Goal: Transaction & Acquisition: Register for event/course

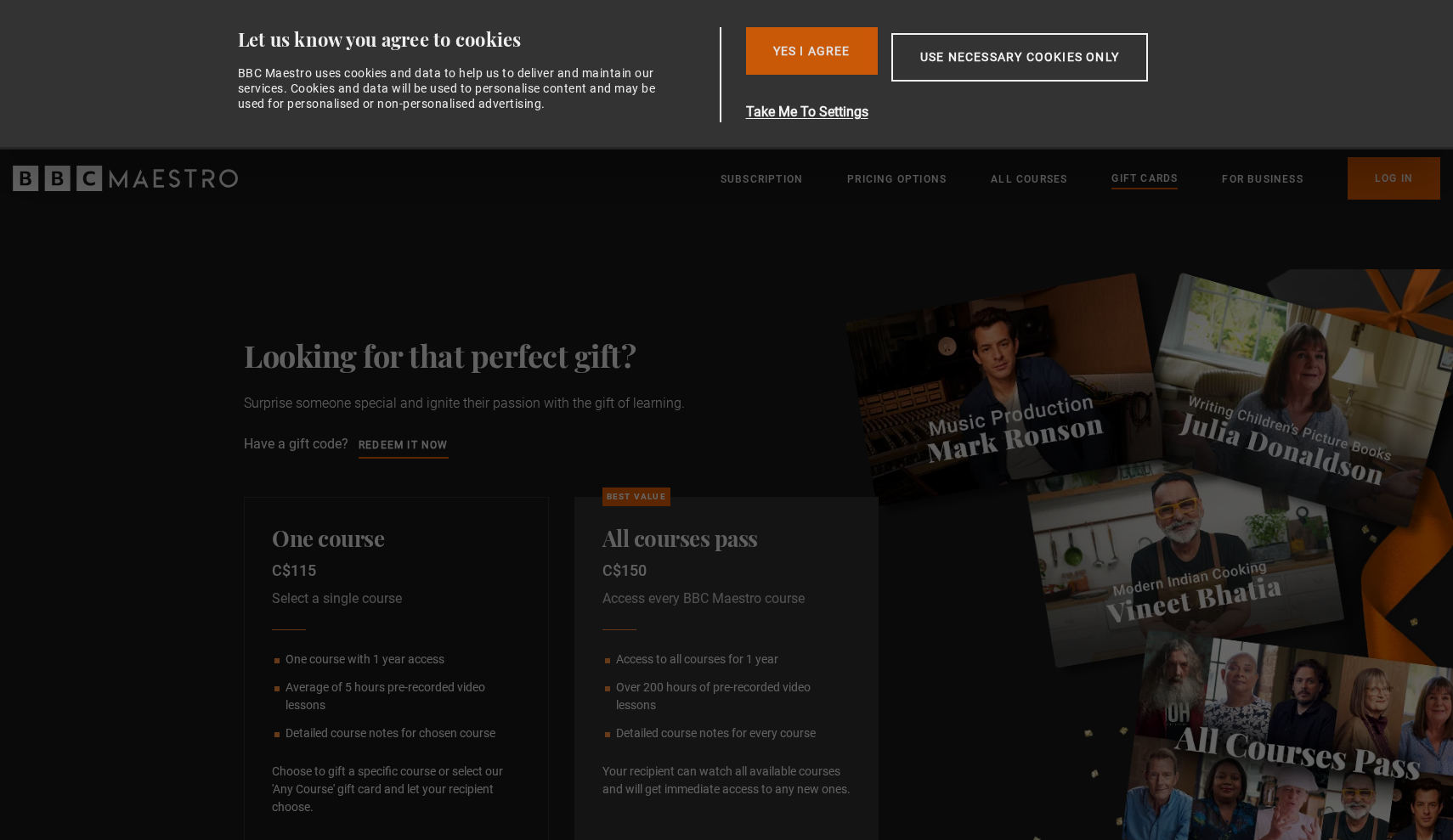
click at [851, 58] on button "Yes I Agree" at bounding box center [812, 51] width 132 height 47
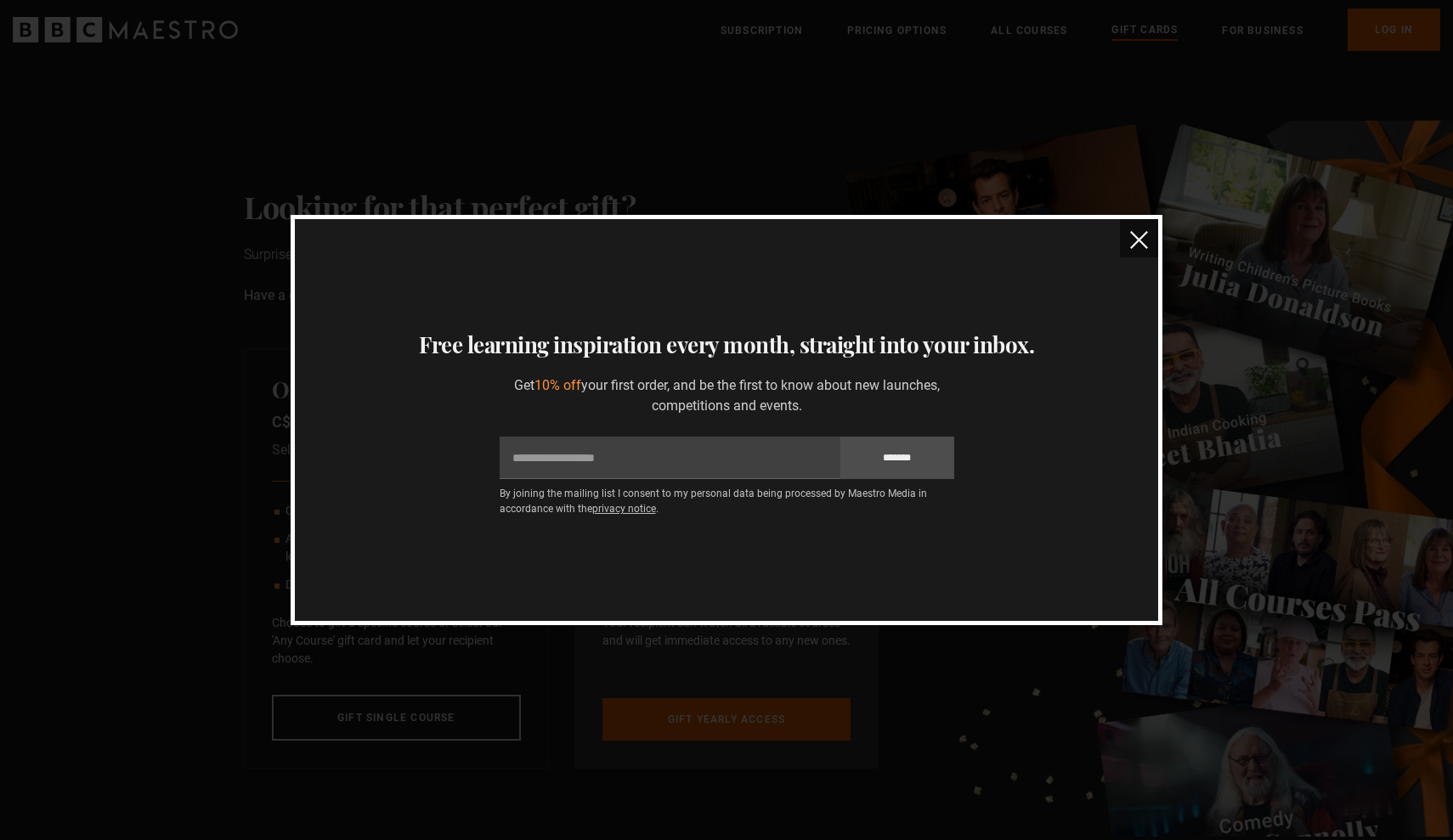
click at [1142, 239] on img "close" at bounding box center [1139, 240] width 18 height 18
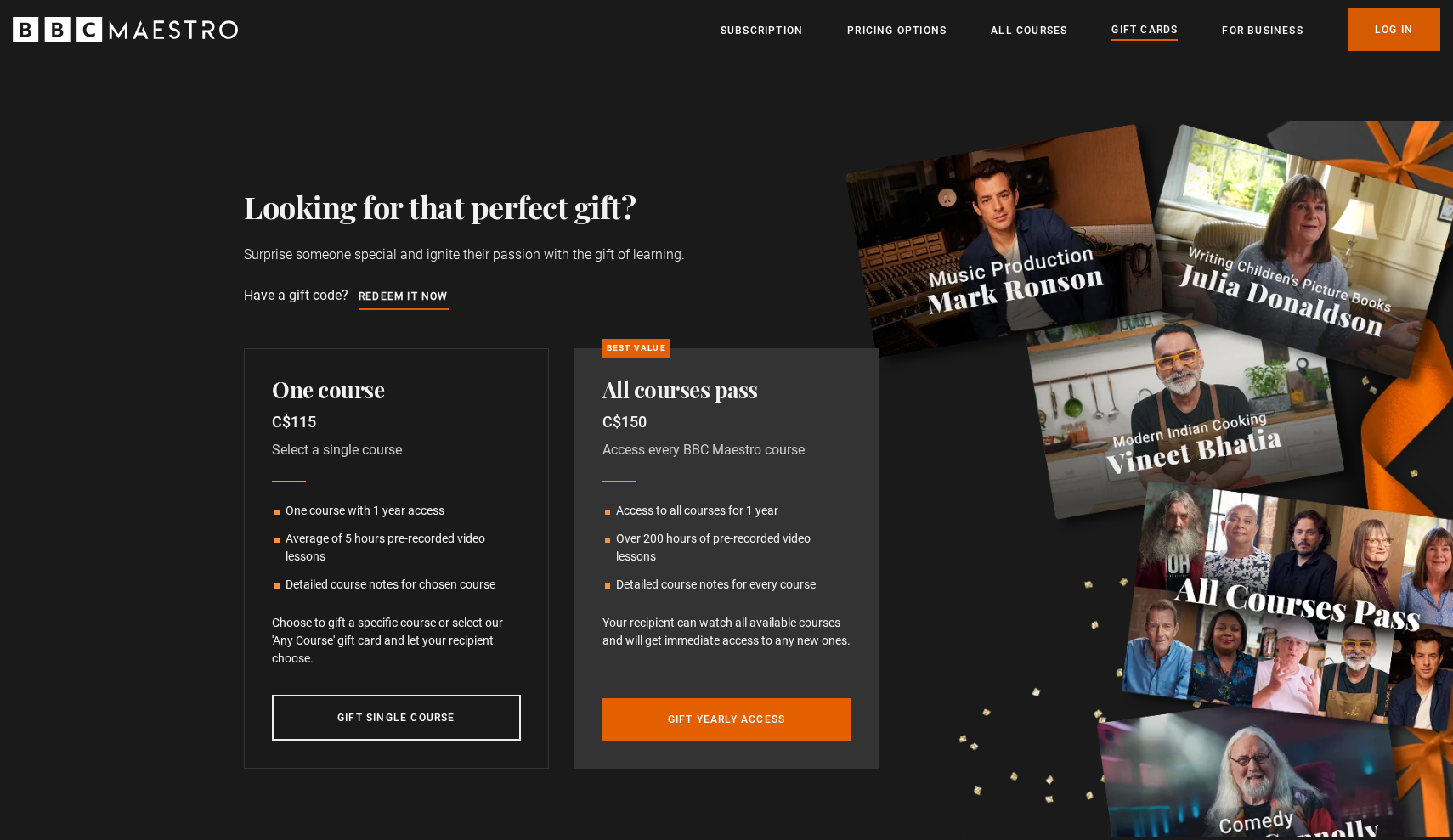
click at [1383, 24] on link "Log In" at bounding box center [1394, 29] width 92 height 42
click at [415, 297] on link "Redeem it now" at bounding box center [403, 297] width 90 height 19
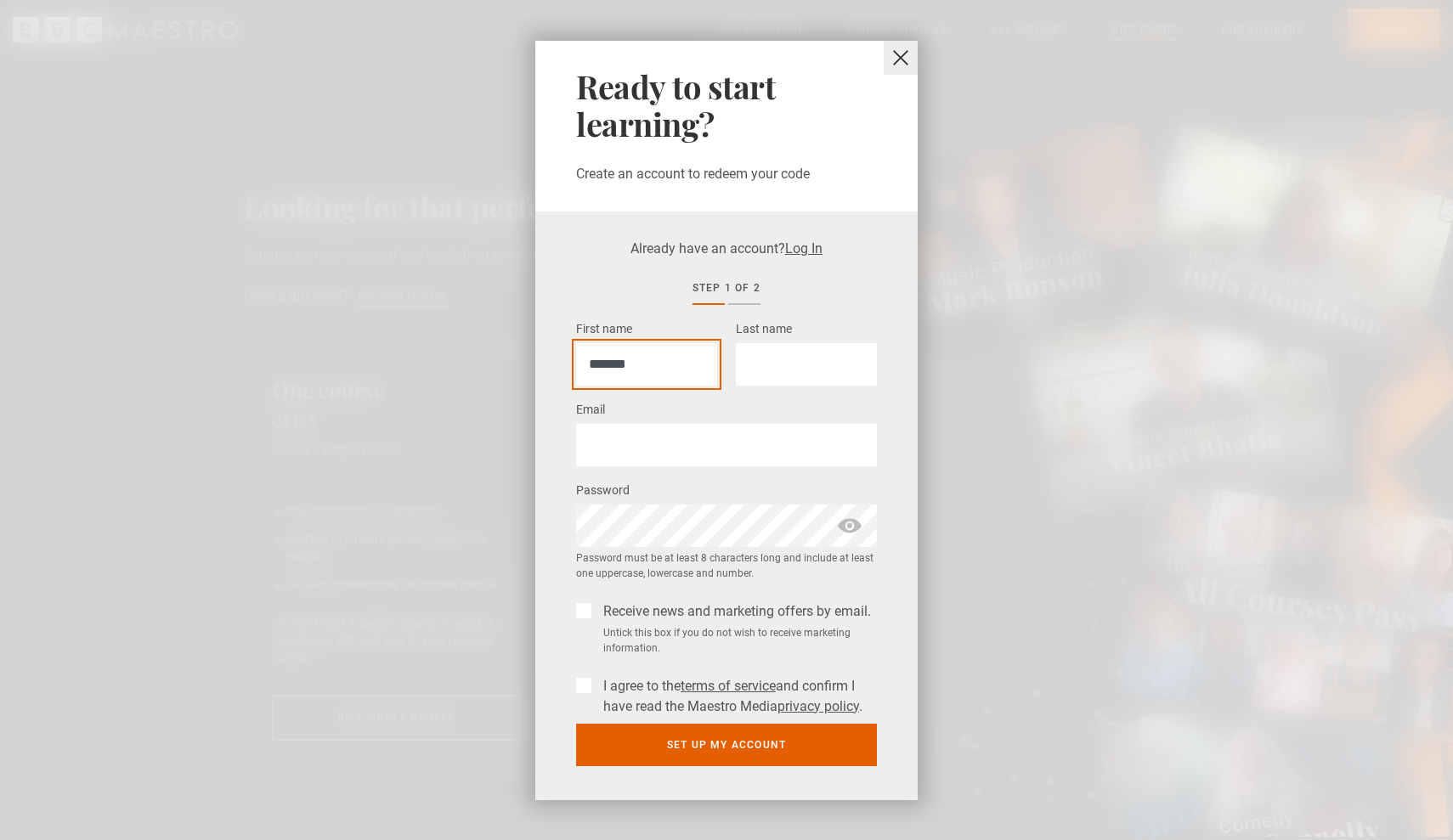
type input "*******"
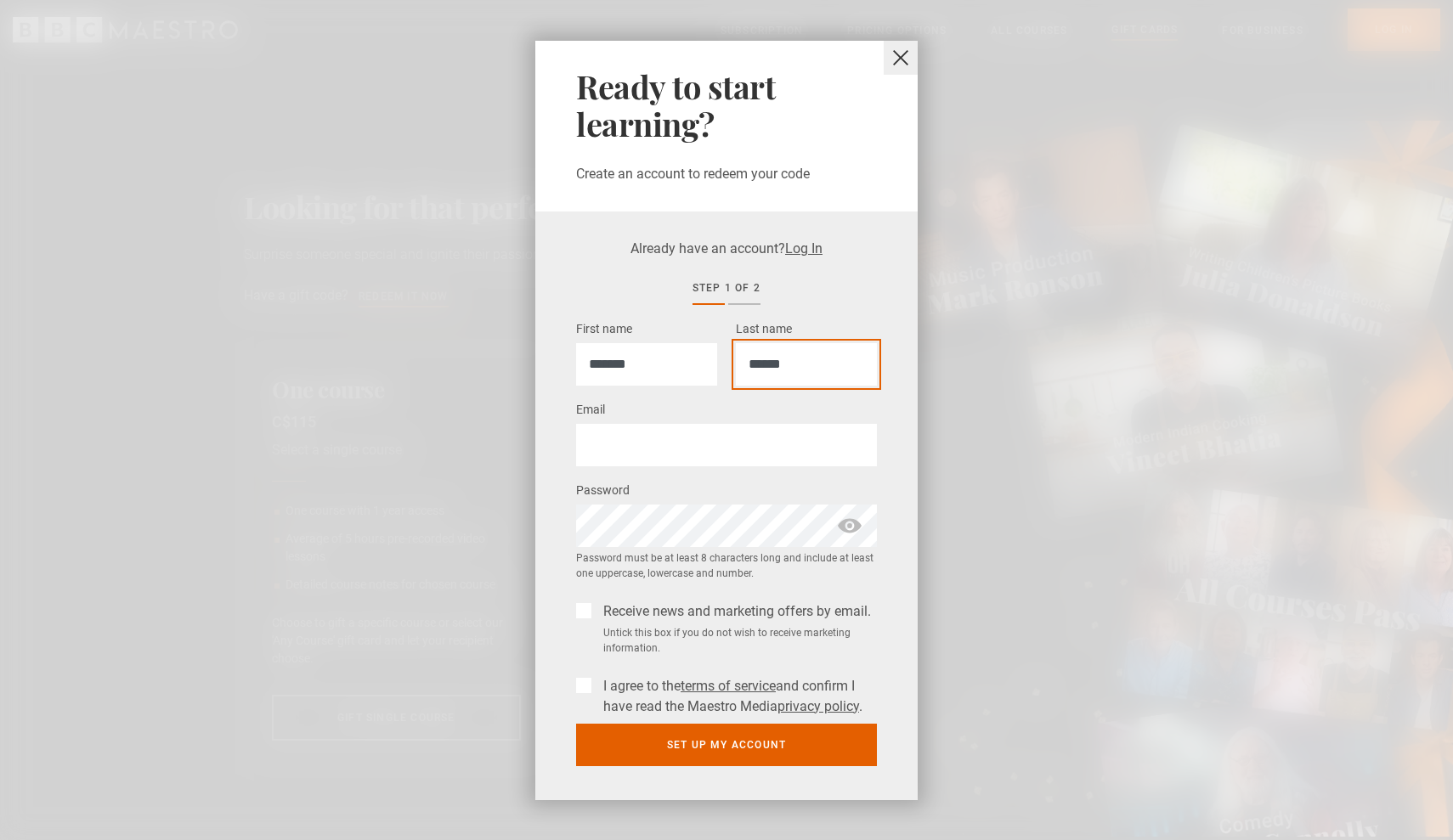
type input "******"
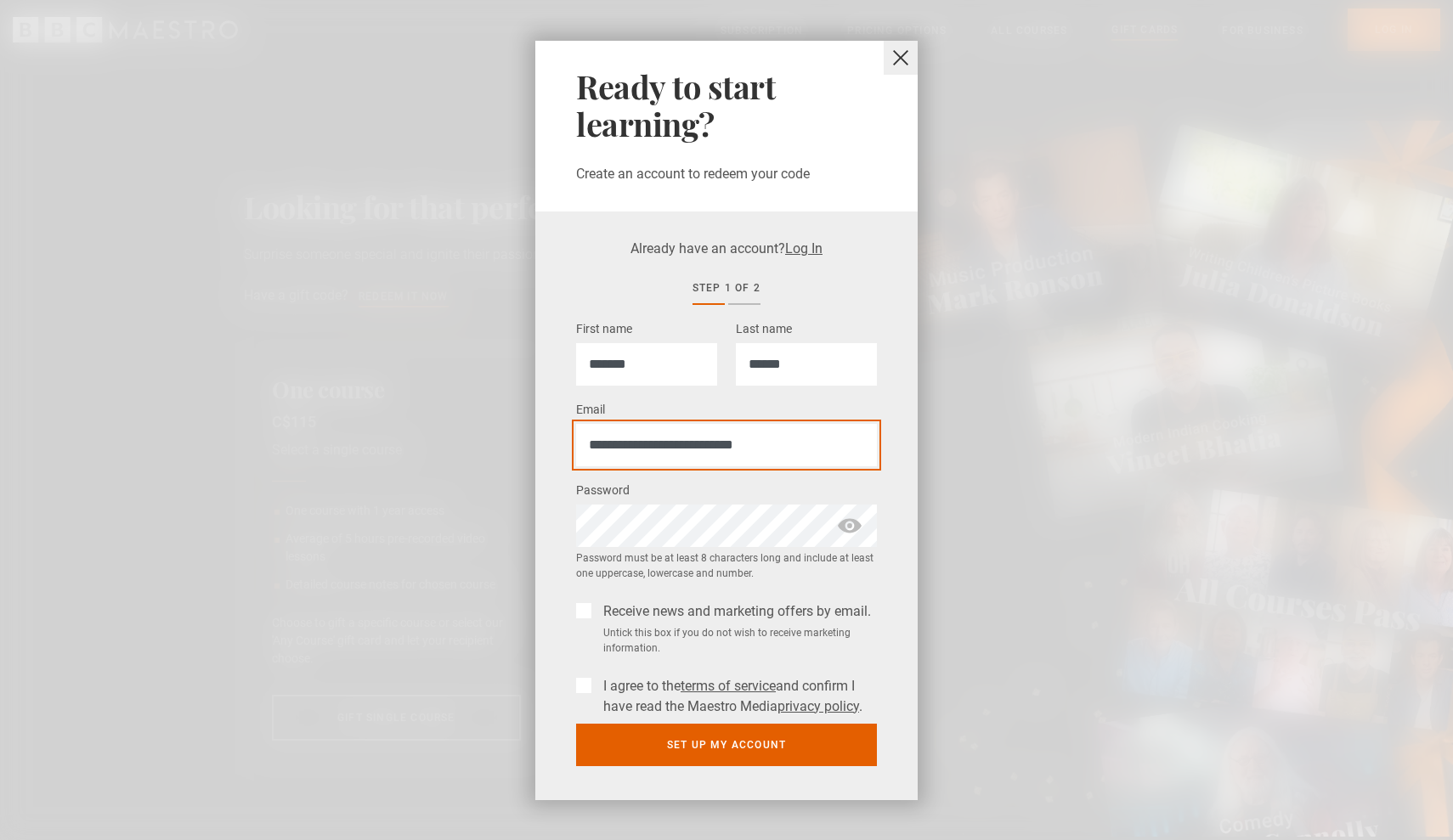
type input "**********"
click at [598, 611] on label "Receive news and marketing offers by email." at bounding box center [733, 612] width 275 height 21
click at [582, 692] on div "I agree to the terms of service and confirm I have read the Maestro Media priva…" at bounding box center [726, 693] width 301 height 47
click at [596, 679] on label "I agree to the terms of service and confirm I have read the Maestro Media priva…" at bounding box center [736, 696] width 280 height 40
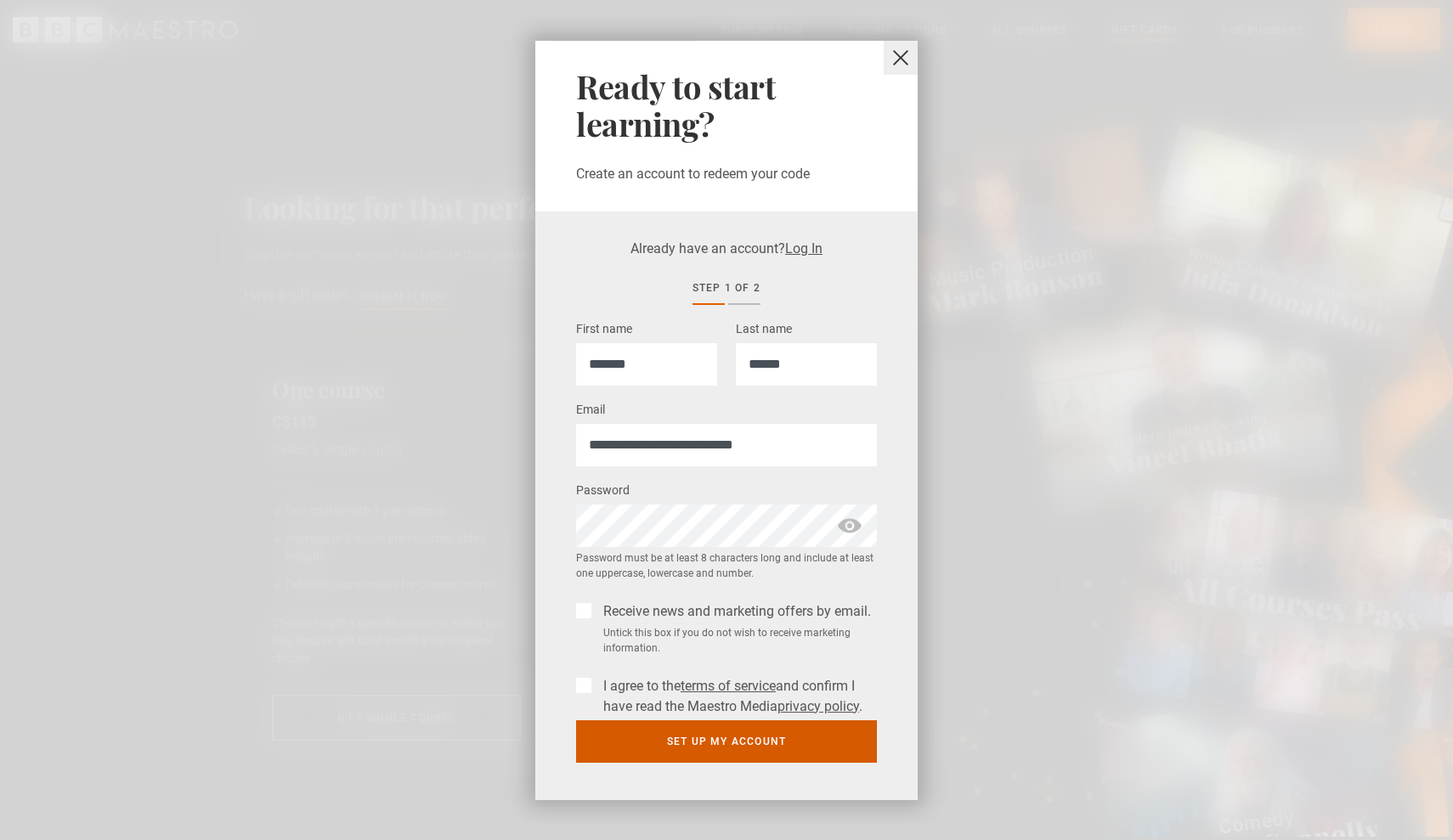
click at [658, 743] on button "Set up my account" at bounding box center [726, 741] width 301 height 42
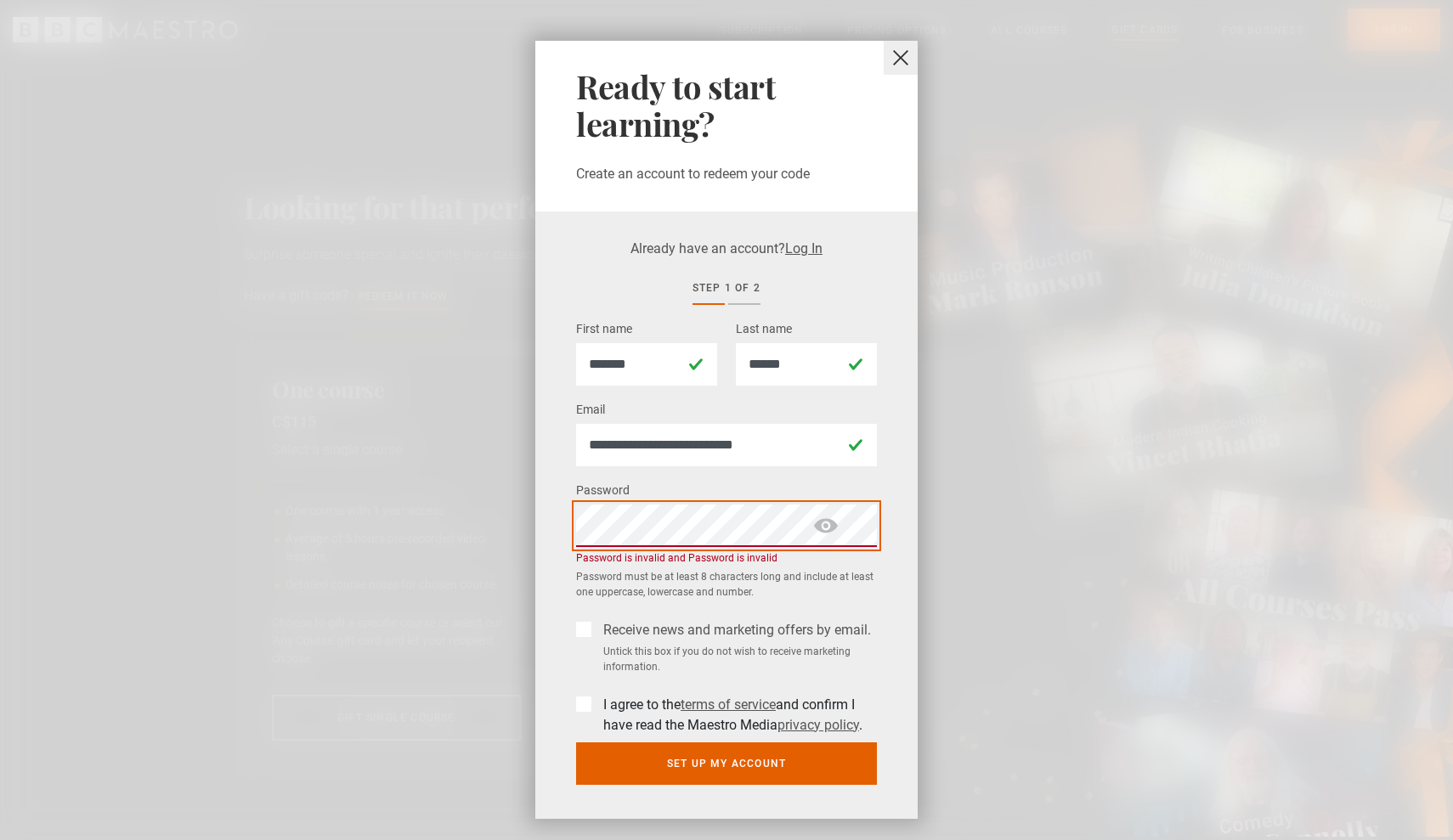
click at [726, 761] on button "Set up my account" at bounding box center [726, 763] width 301 height 42
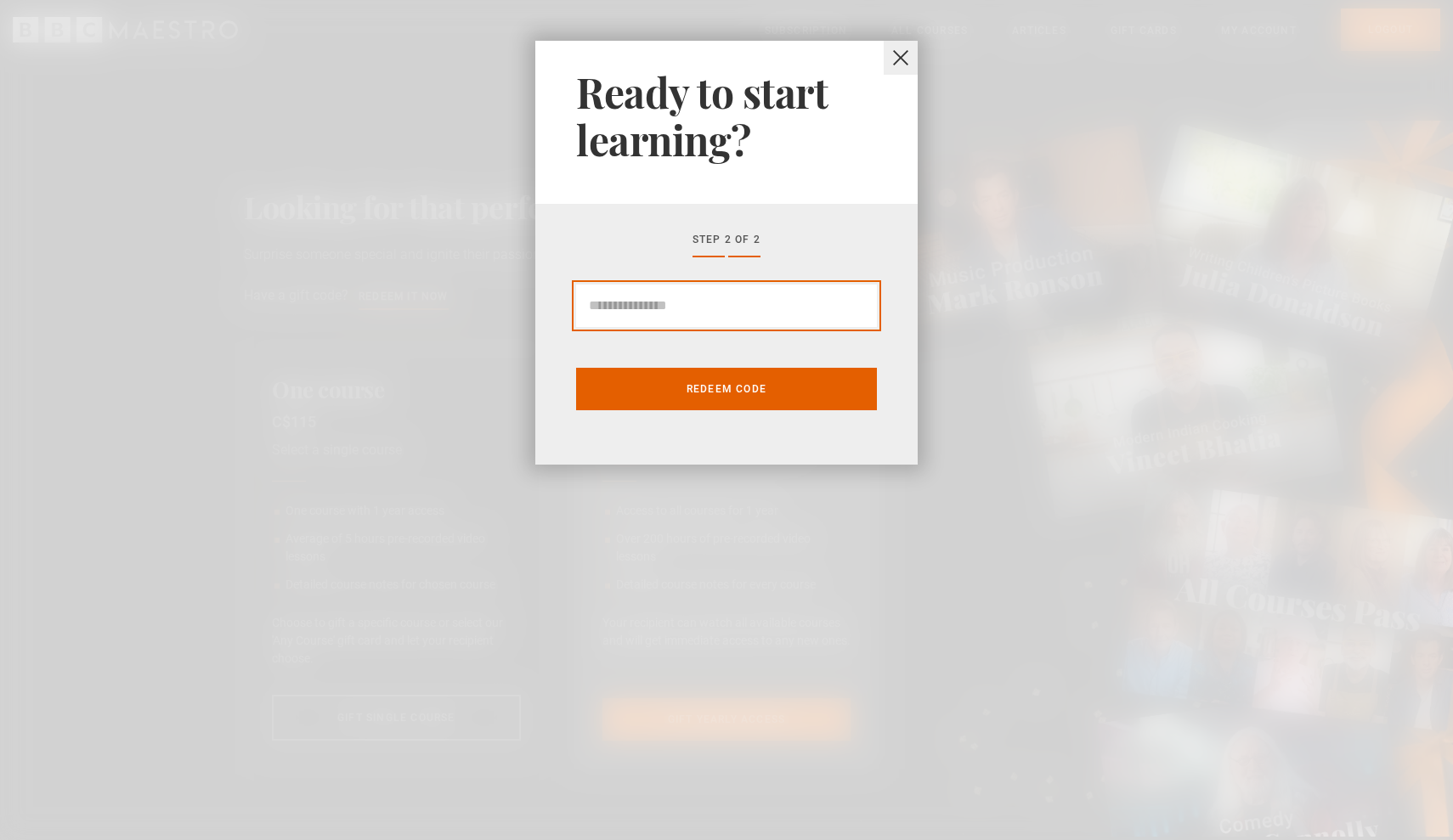
click at [655, 308] on input "Gift Card code" at bounding box center [726, 305] width 301 height 42
type input "******"
click at [726, 389] on button "Redeem code" at bounding box center [726, 389] width 301 height 42
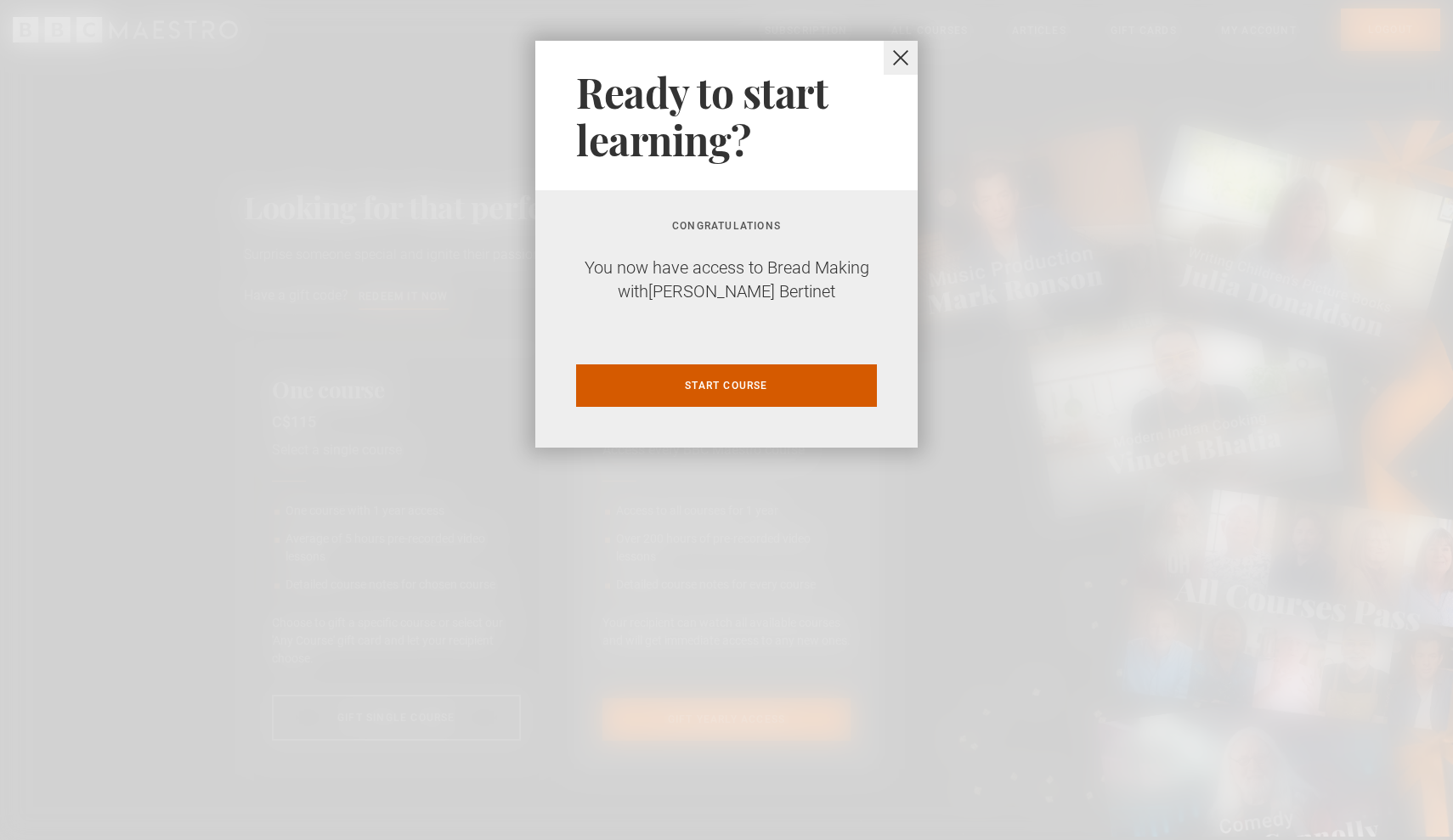
click at [658, 376] on link "Start course" at bounding box center [726, 385] width 301 height 42
click at [679, 393] on link "Start course" at bounding box center [726, 385] width 301 height 42
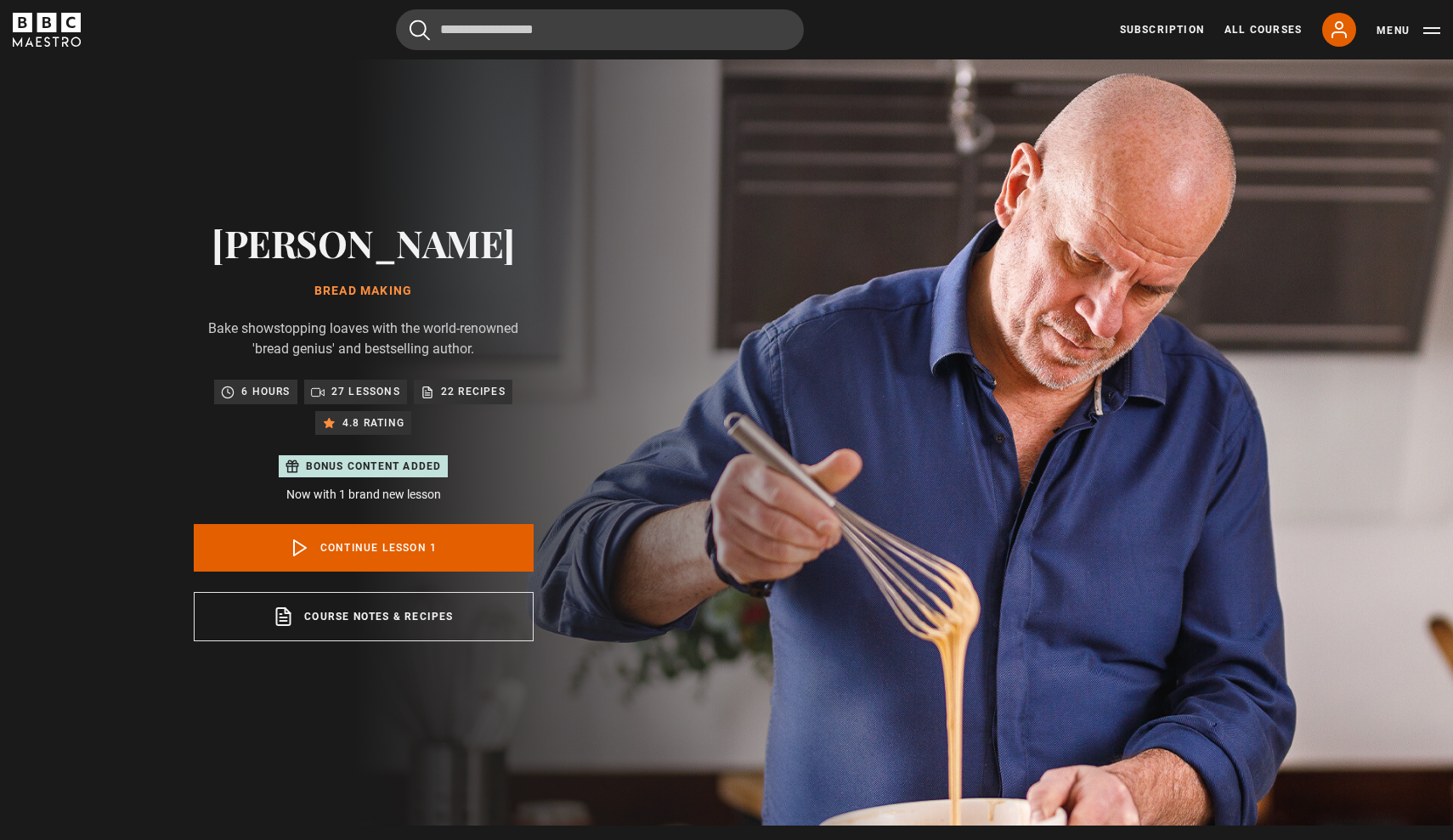
scroll to position [25, 0]
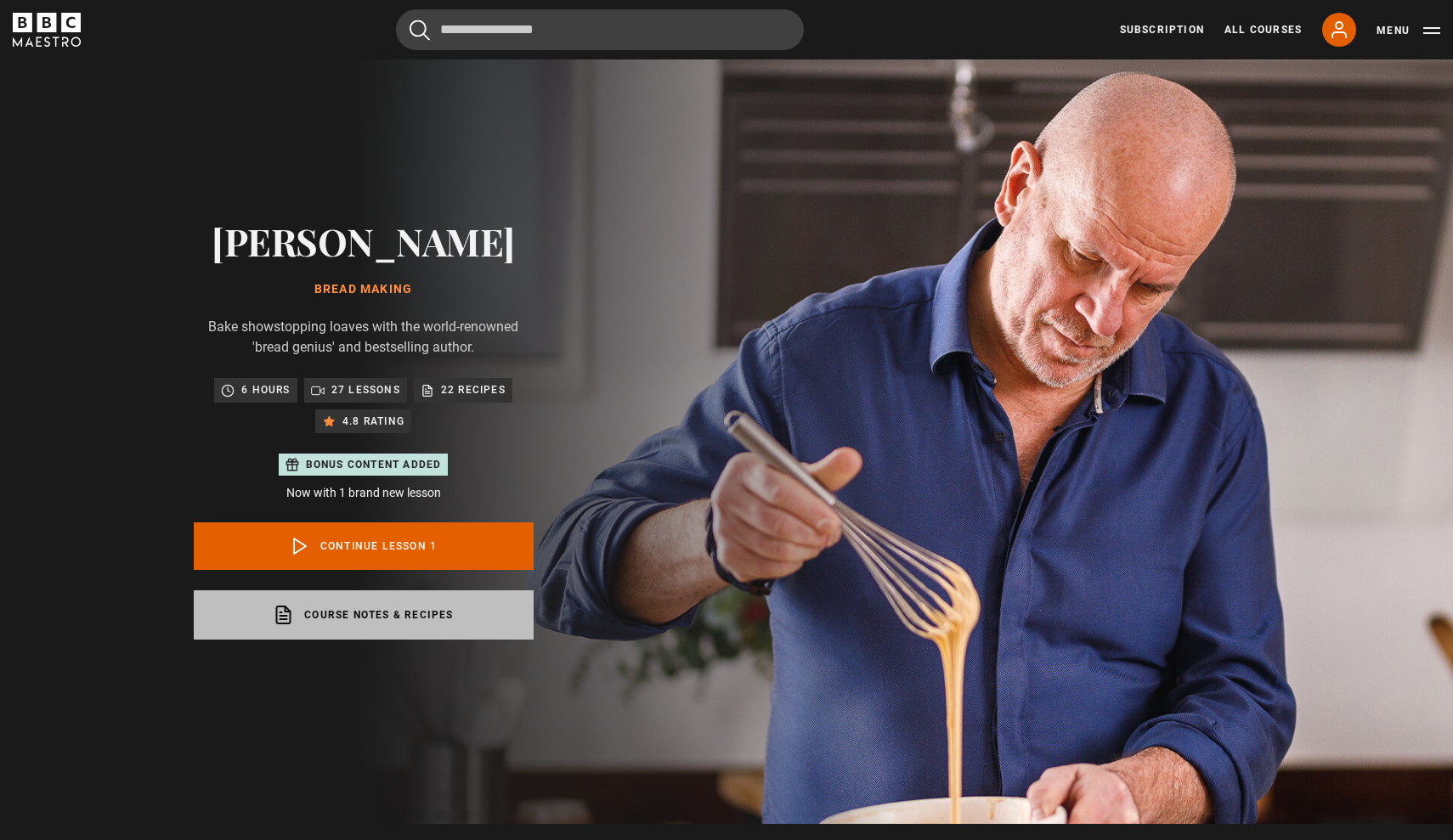
click at [371, 621] on link "Course notes & recipes opens in a new tab" at bounding box center [364, 614] width 340 height 49
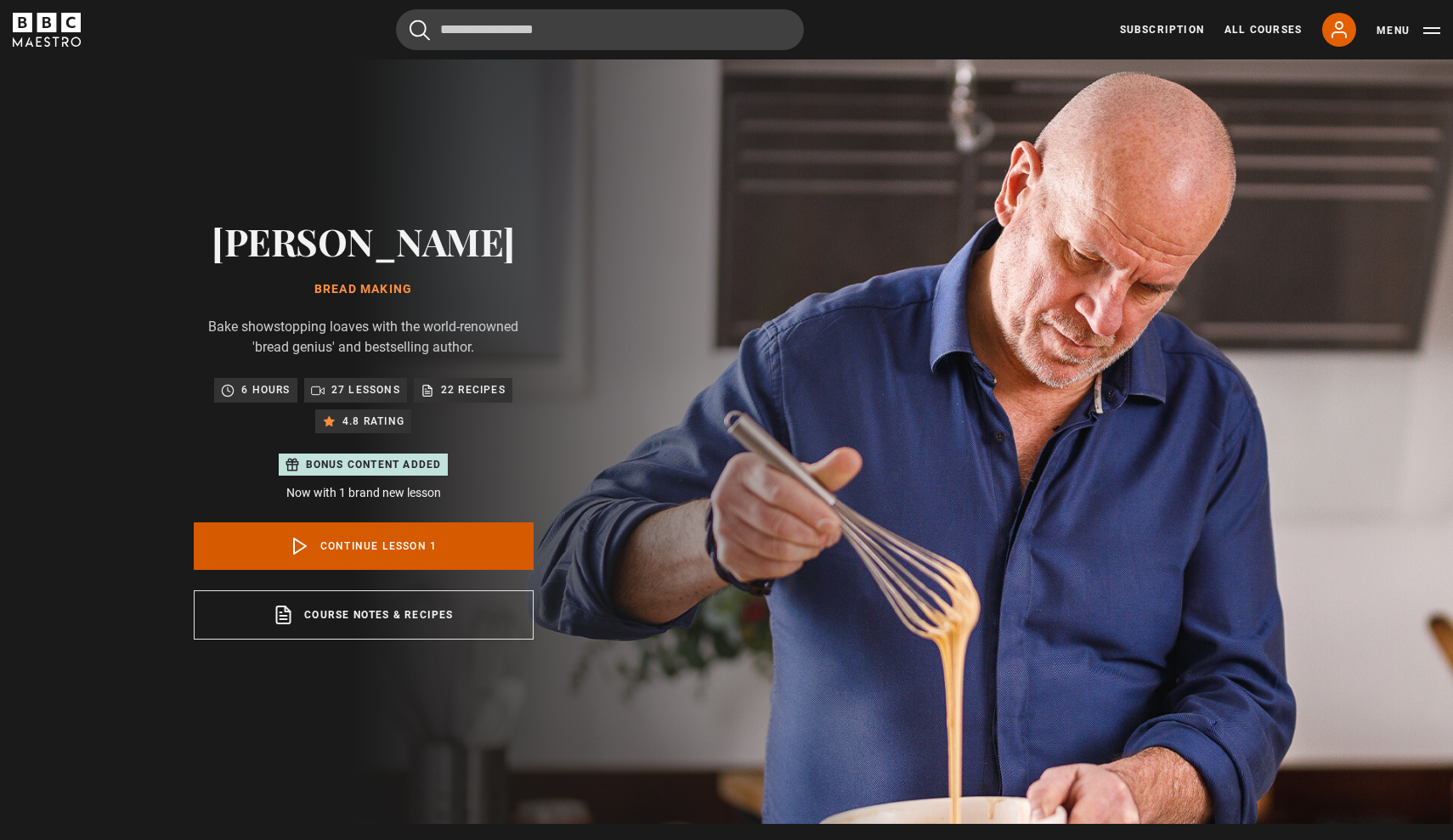
click at [350, 542] on link "Continue lesson 1" at bounding box center [364, 545] width 340 height 47
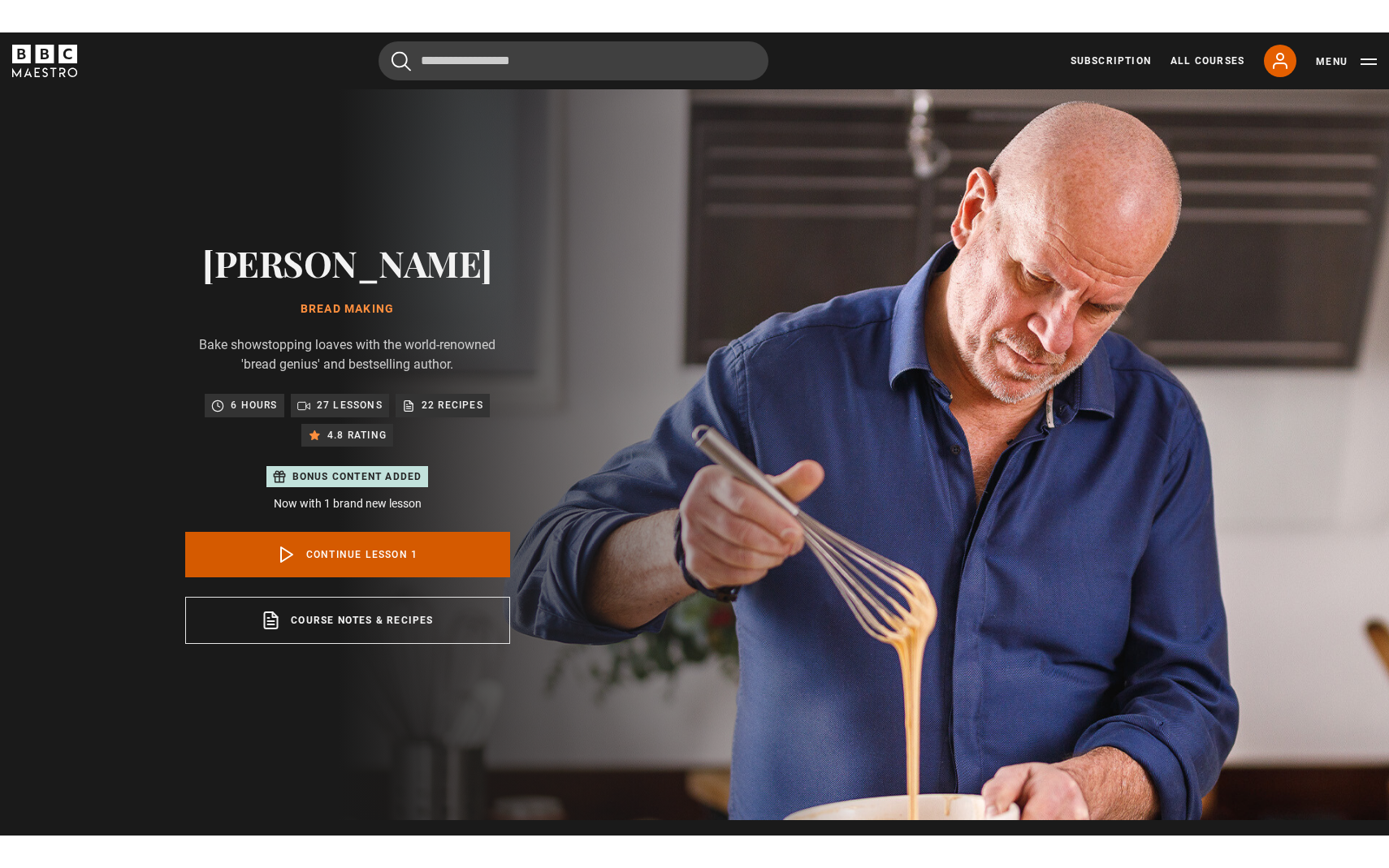
scroll to position [811, 0]
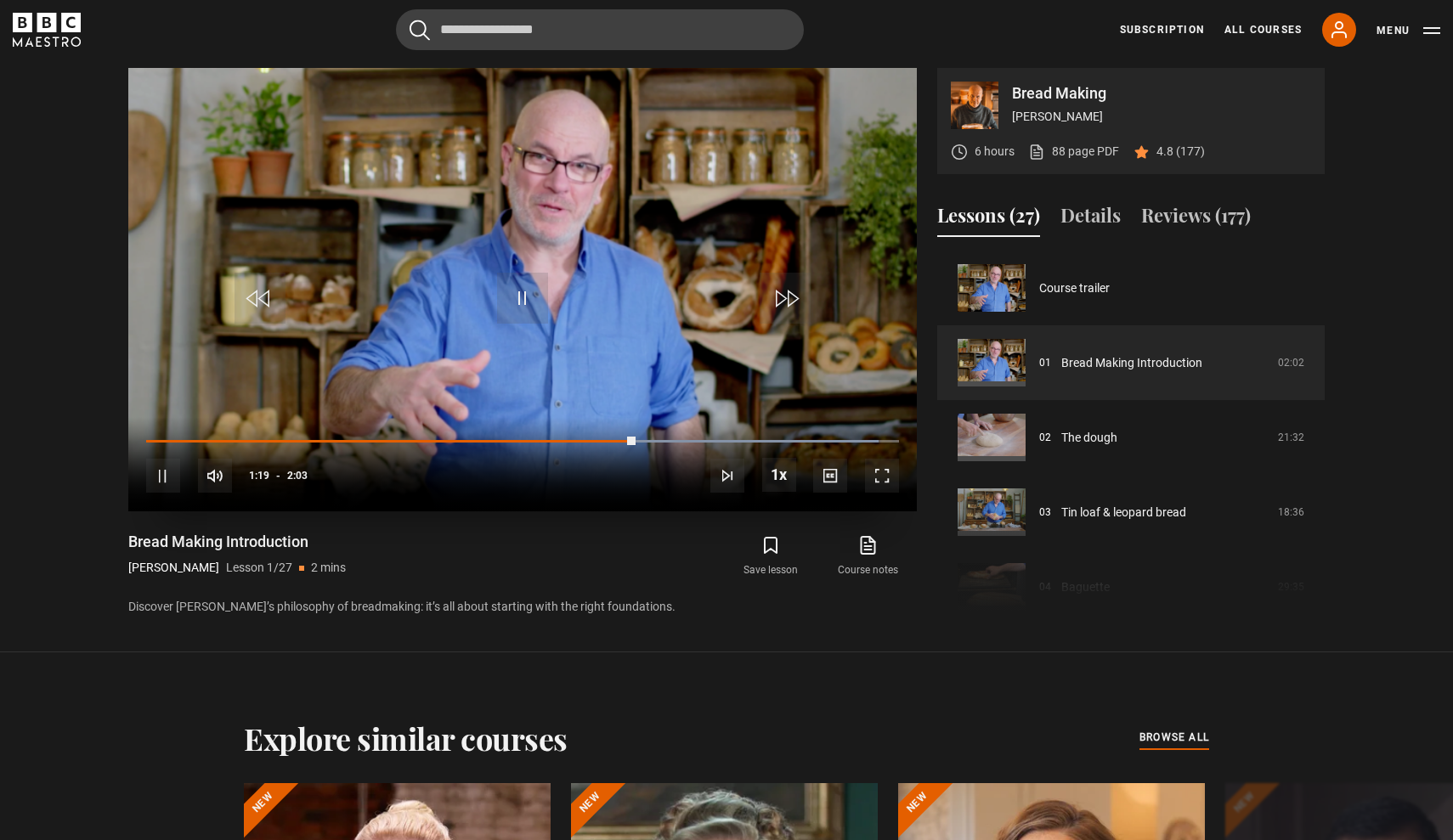
click at [885, 482] on span "Video Player" at bounding box center [882, 476] width 34 height 34
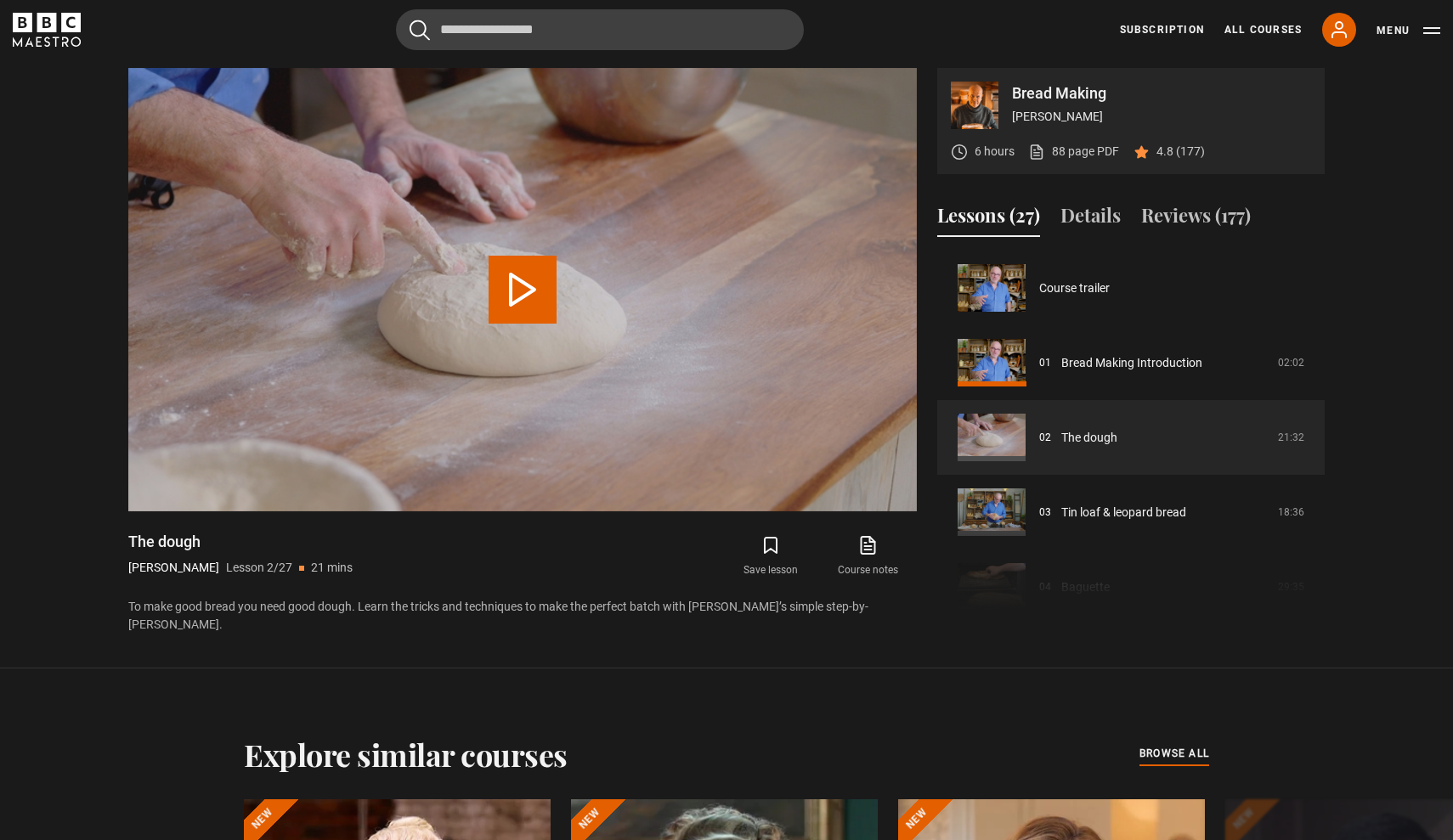
scroll to position [75, 0]
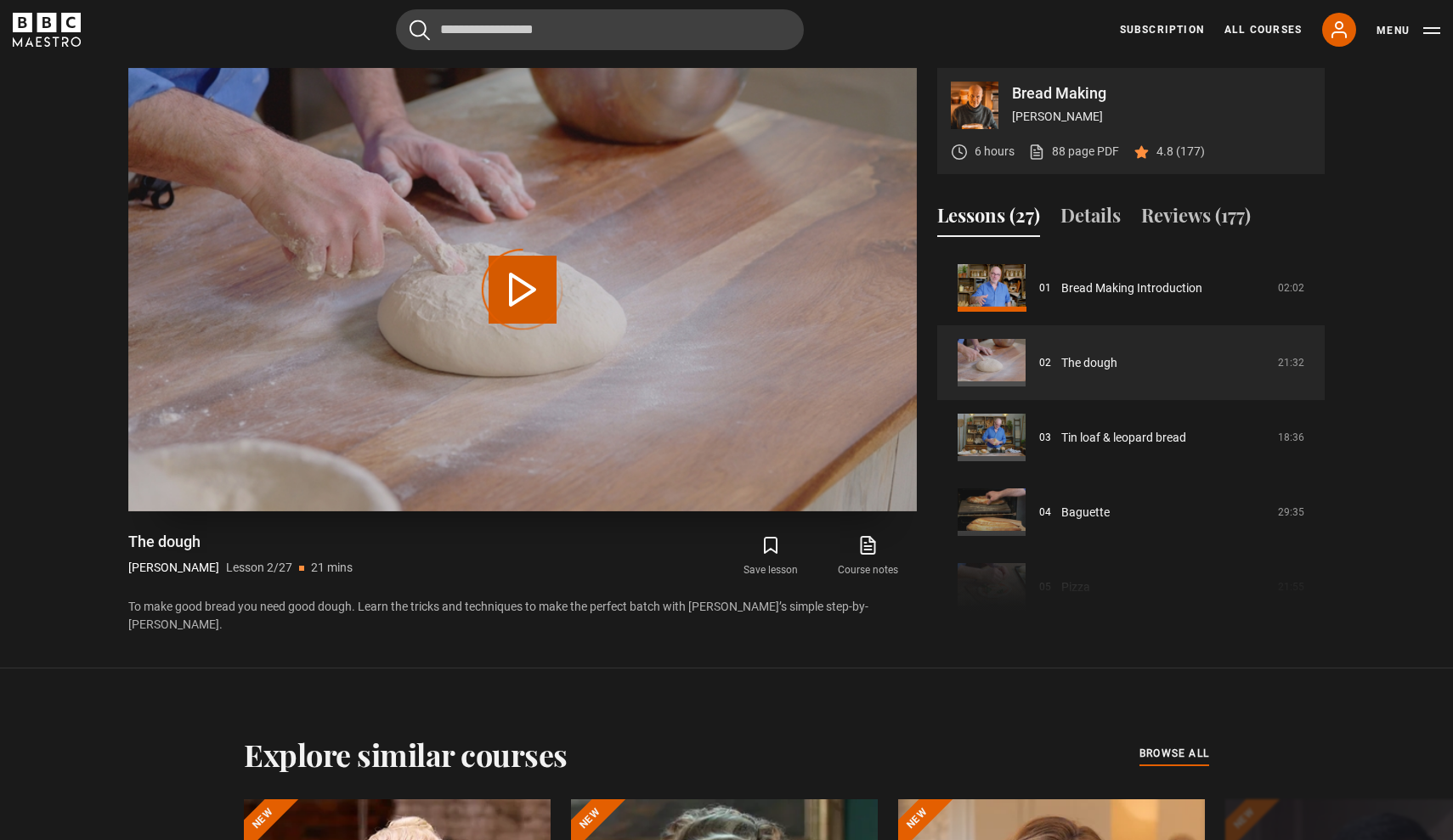
click at [521, 290] on button "Play Lesson The dough" at bounding box center [522, 289] width 68 height 68
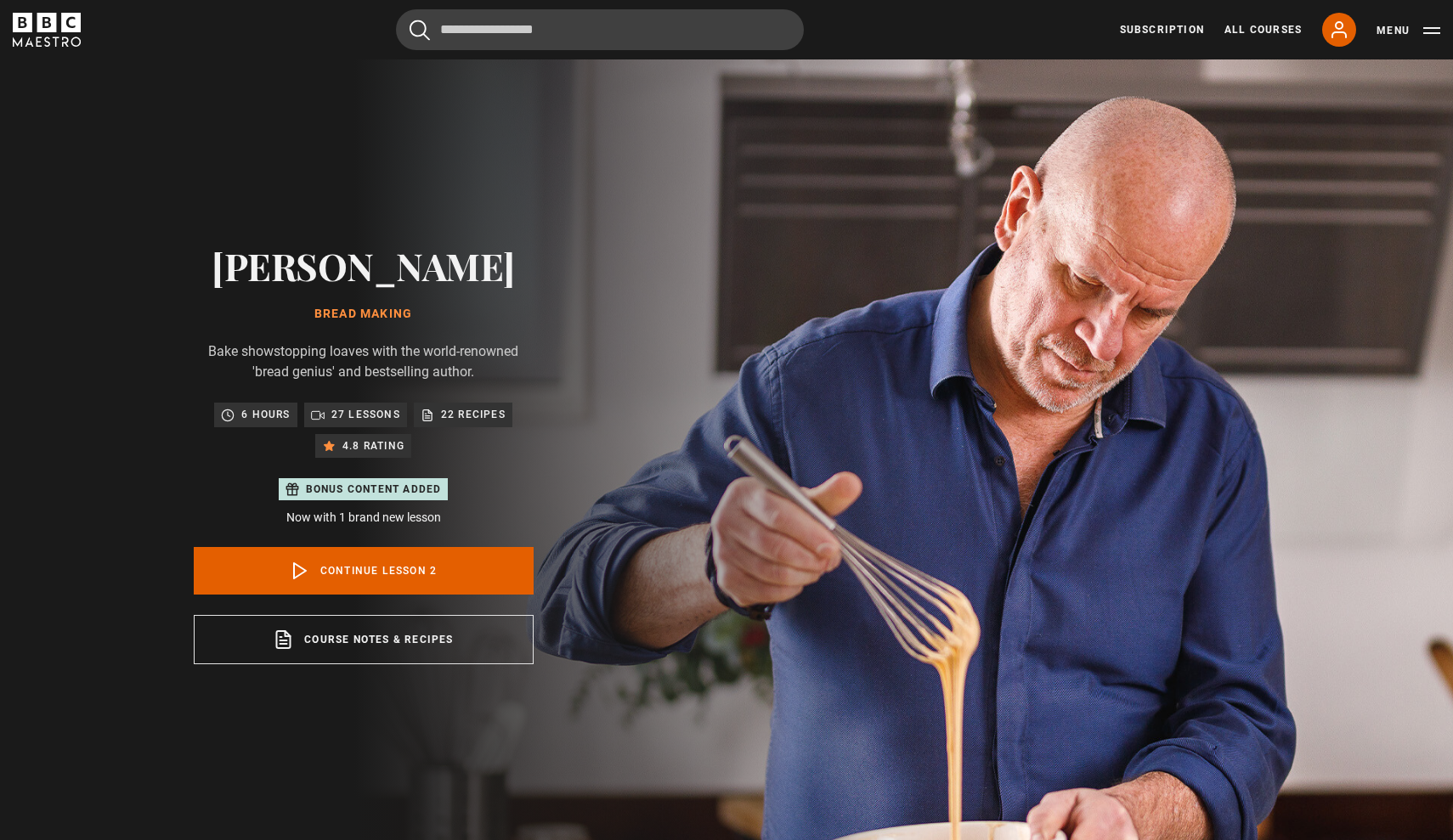
scroll to position [0, 0]
click at [401, 570] on link "Continue lesson 2" at bounding box center [364, 570] width 340 height 47
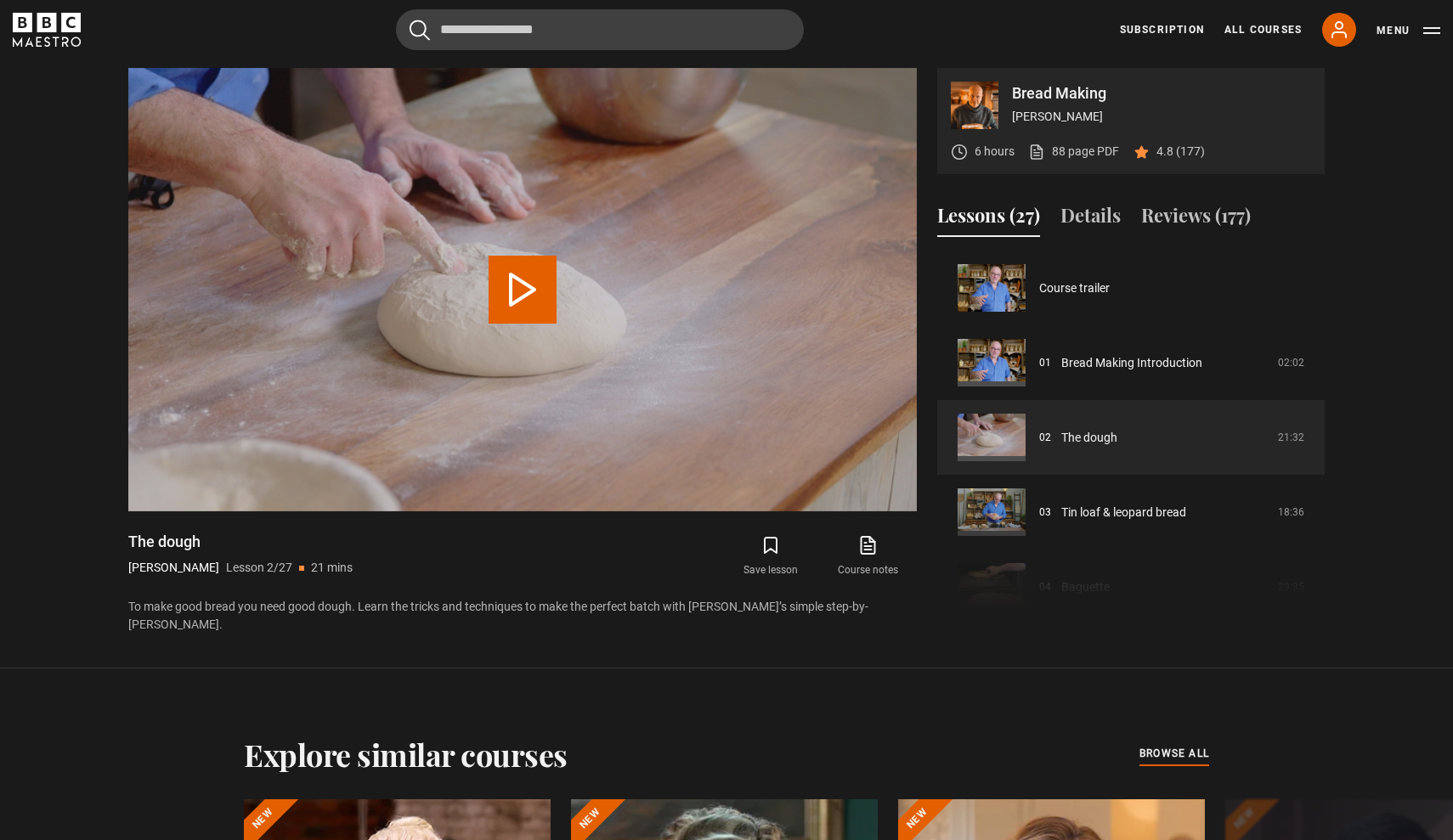
scroll to position [75, 0]
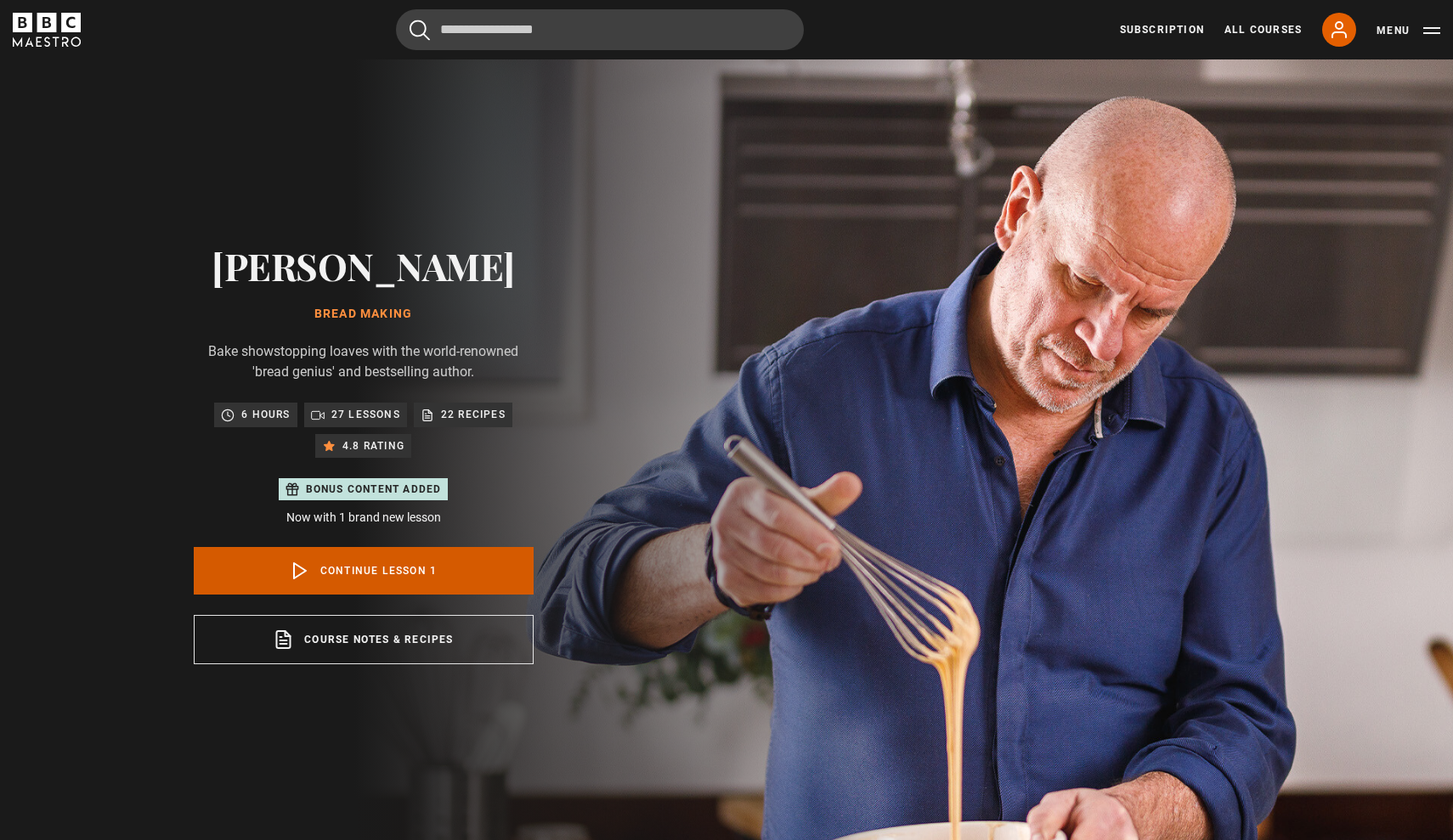
click at [374, 571] on link "Continue lesson 1" at bounding box center [364, 570] width 340 height 47
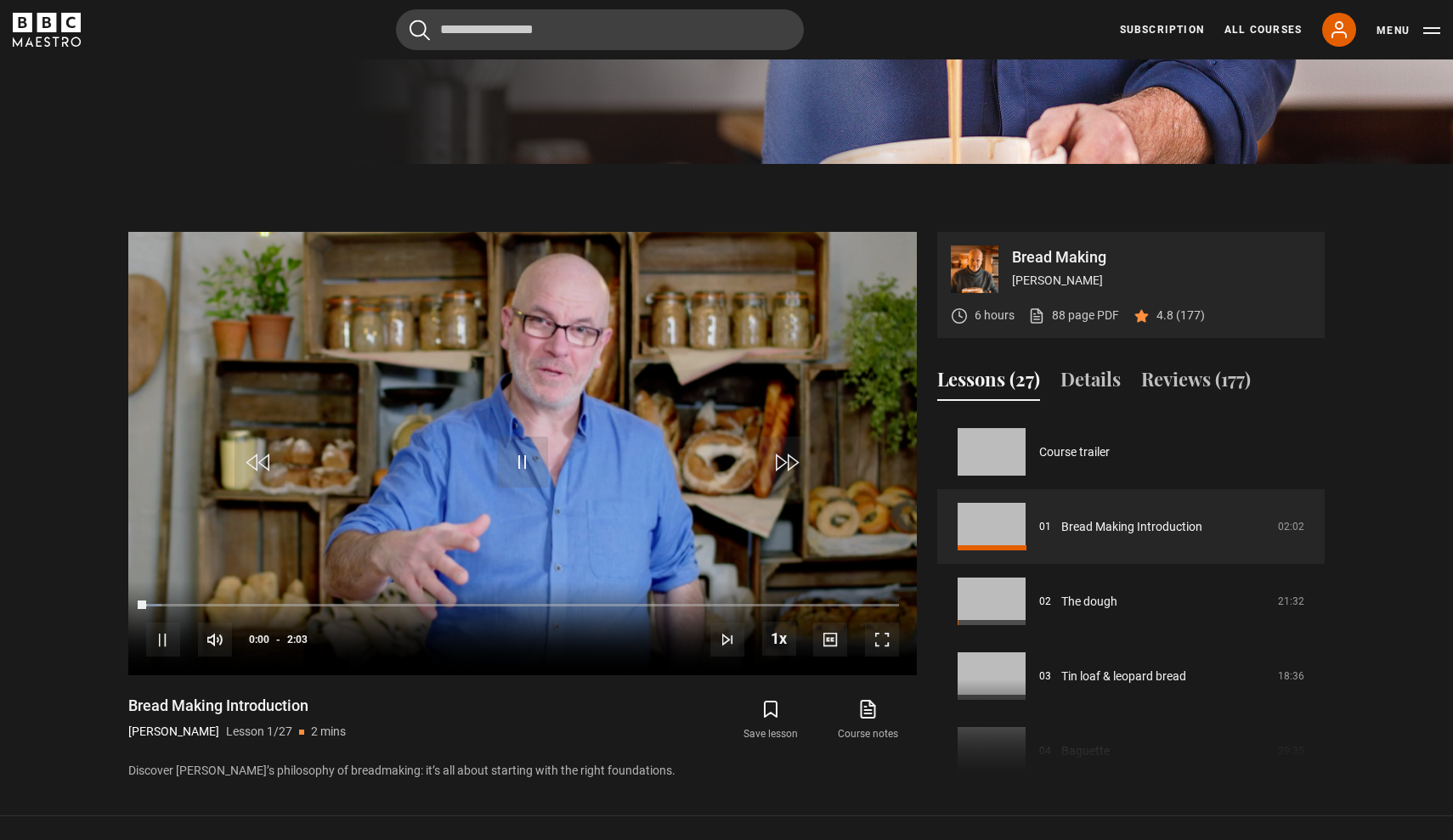
scroll to position [849, 0]
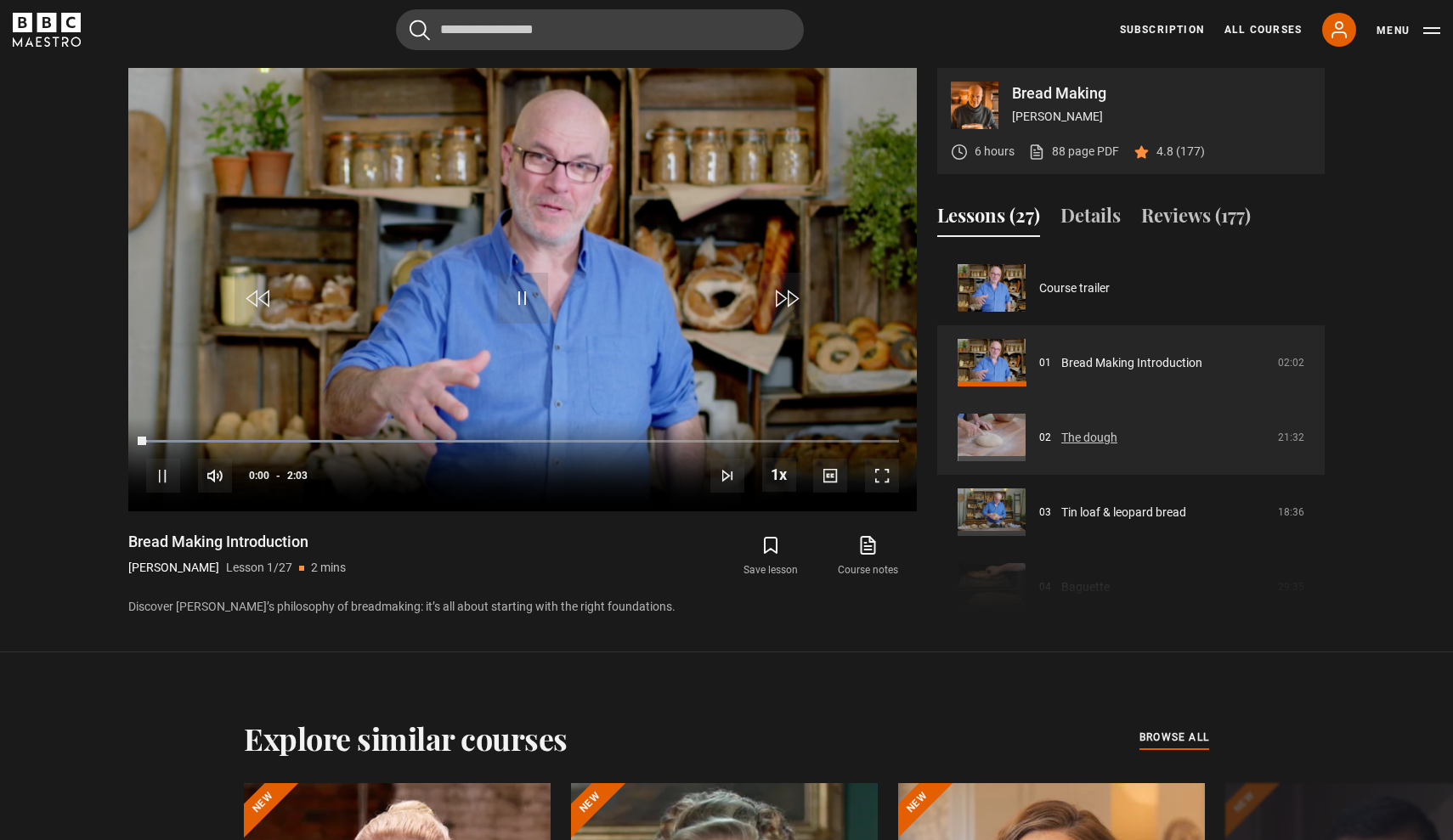
click at [1076, 429] on link "The dough" at bounding box center [1089, 438] width 56 height 18
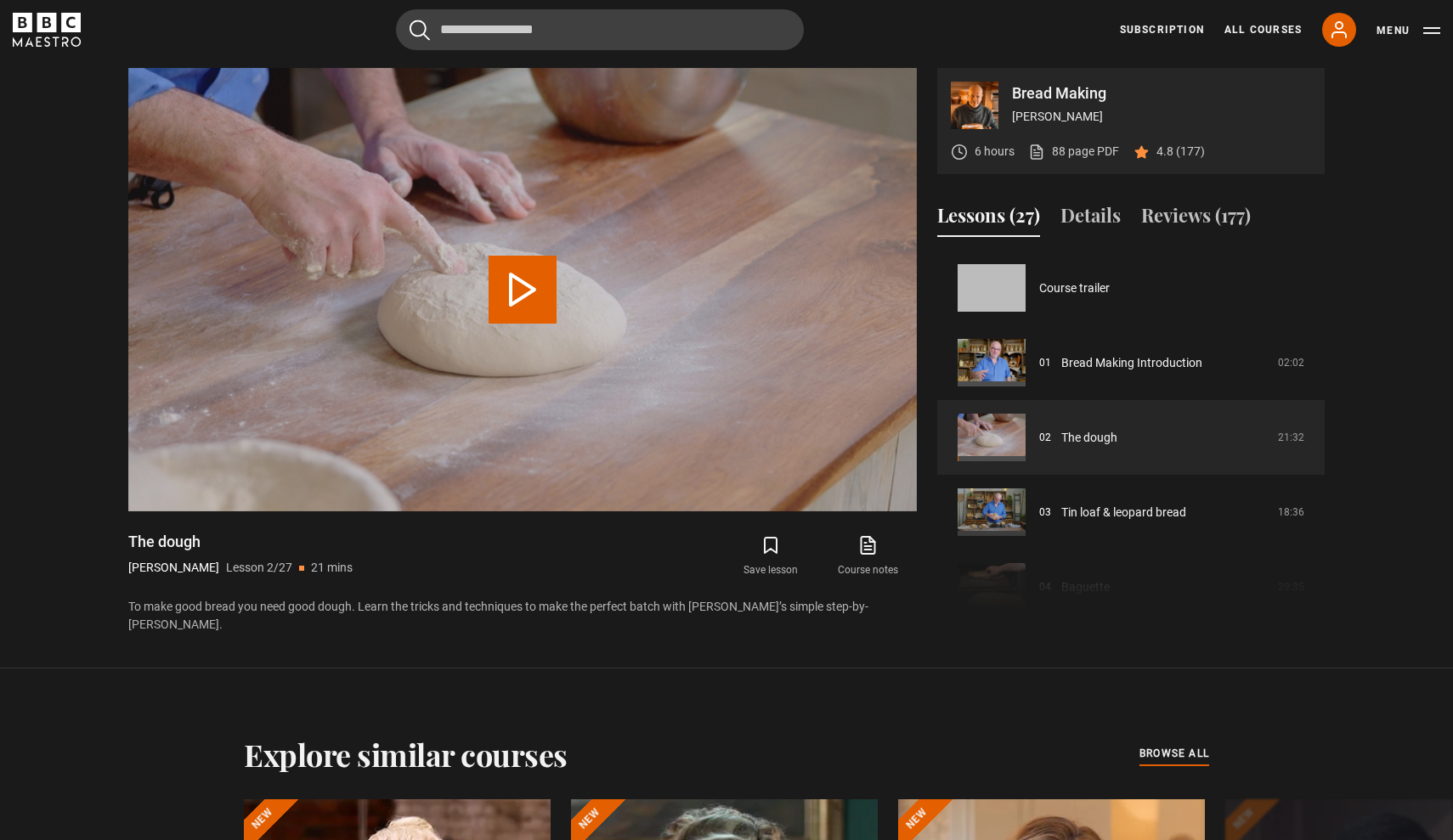
scroll to position [75, 0]
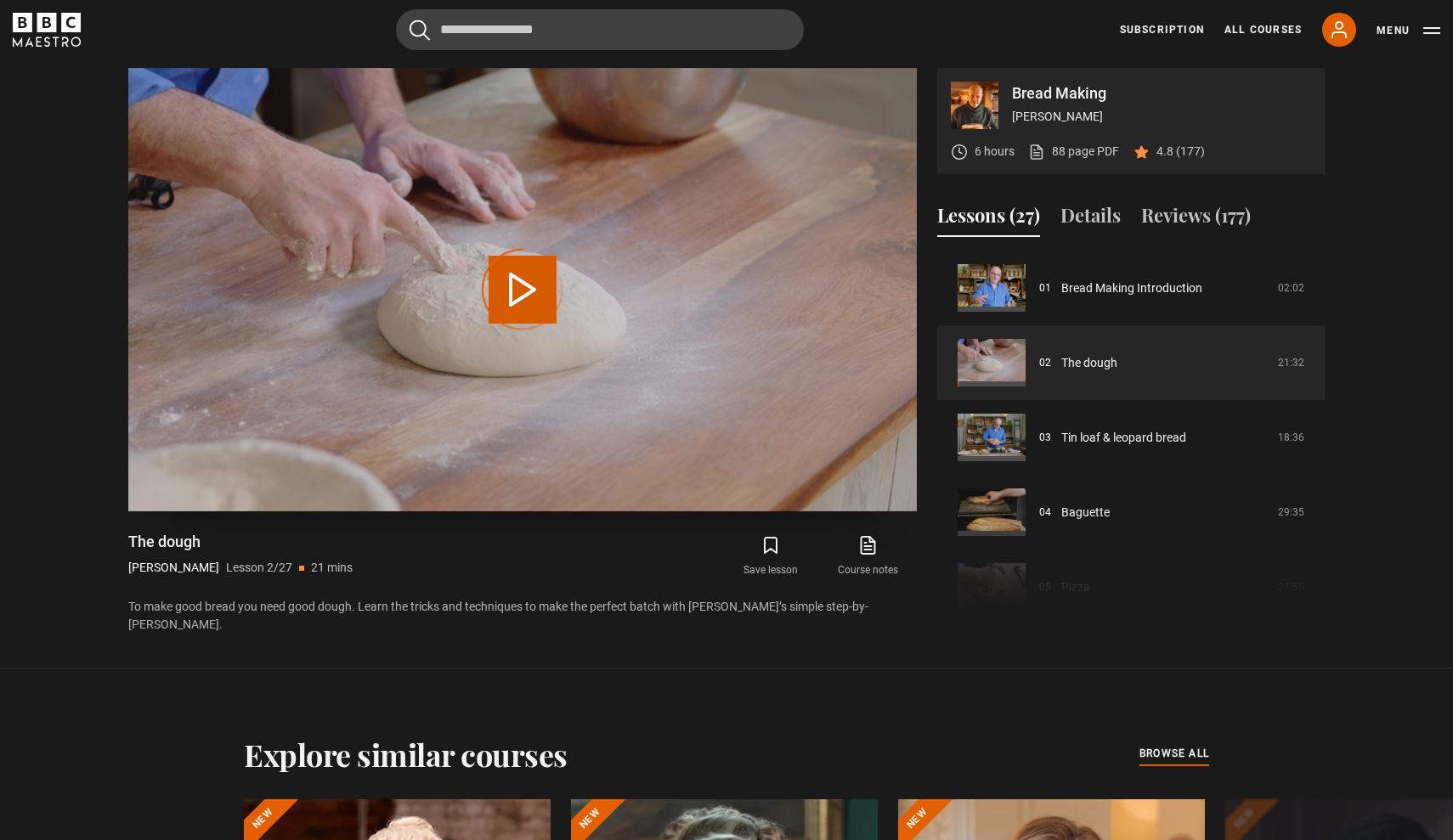
click at [517, 280] on div "Video Player is loading." at bounding box center [522, 289] width 85 height 85
click at [533, 308] on div "Video Player is loading." at bounding box center [522, 289] width 85 height 85
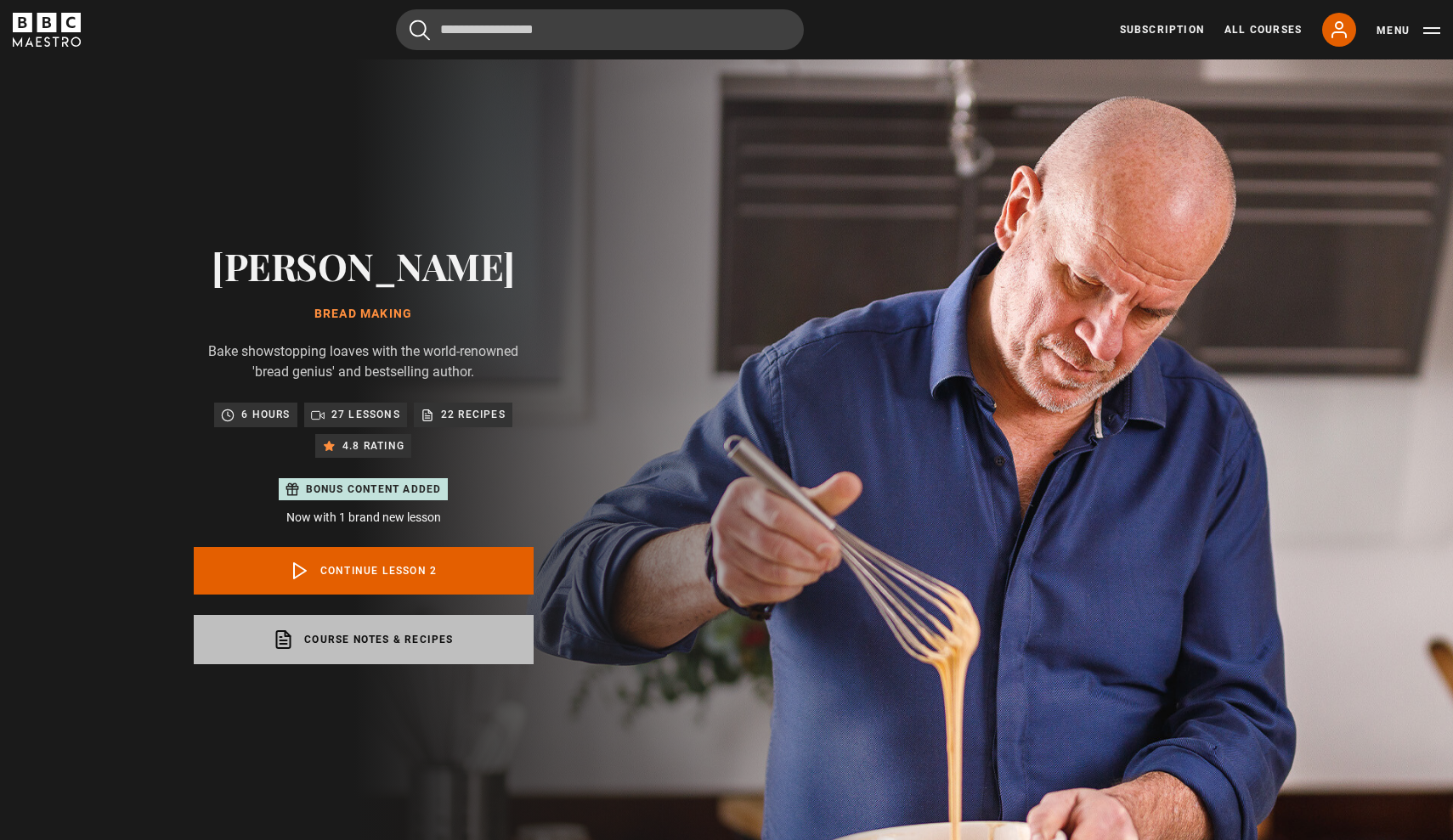
scroll to position [0, 0]
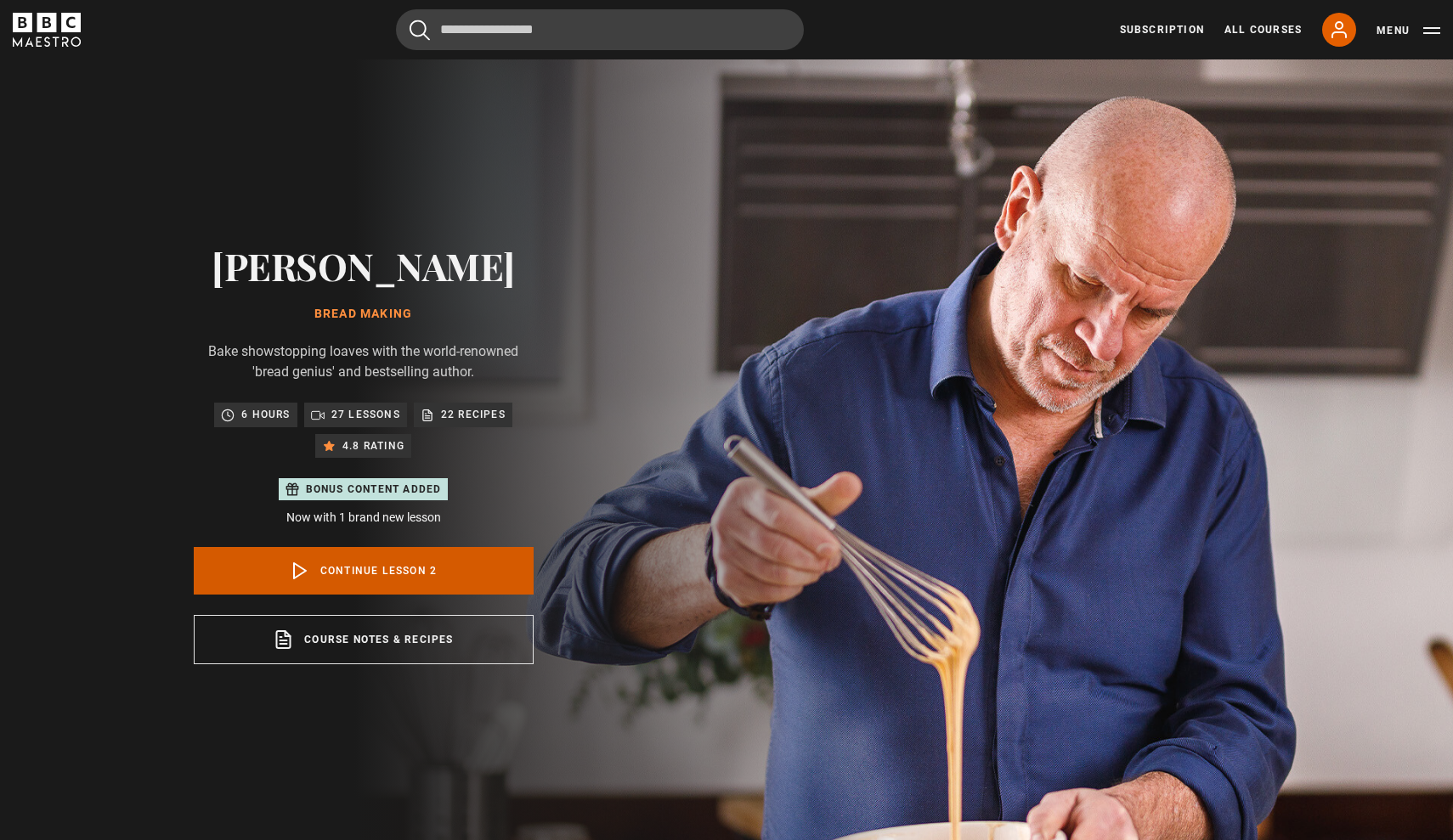
click at [349, 582] on link "Continue lesson 2" at bounding box center [364, 570] width 340 height 47
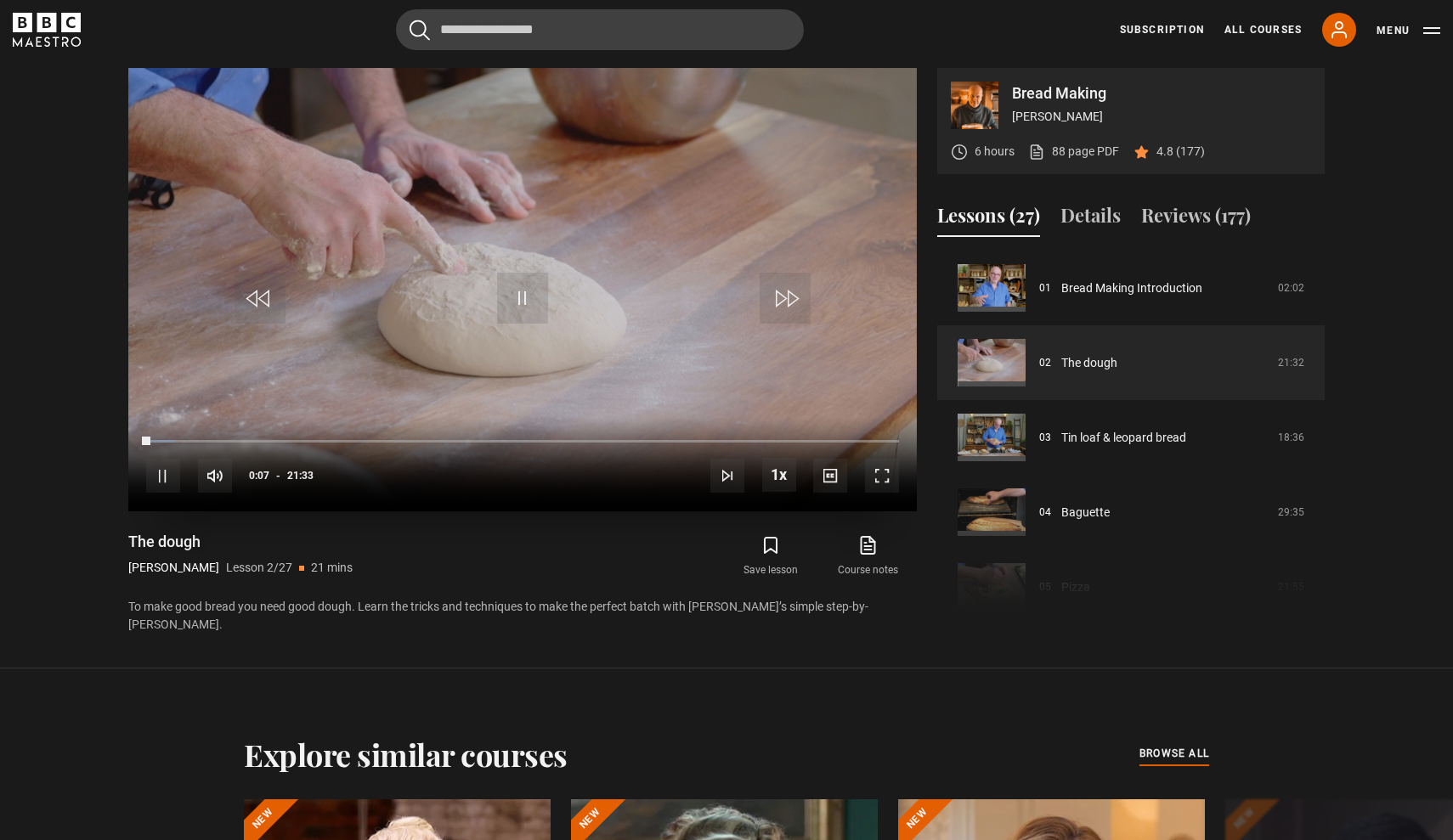
click at [875, 479] on span "Video Player" at bounding box center [882, 476] width 34 height 34
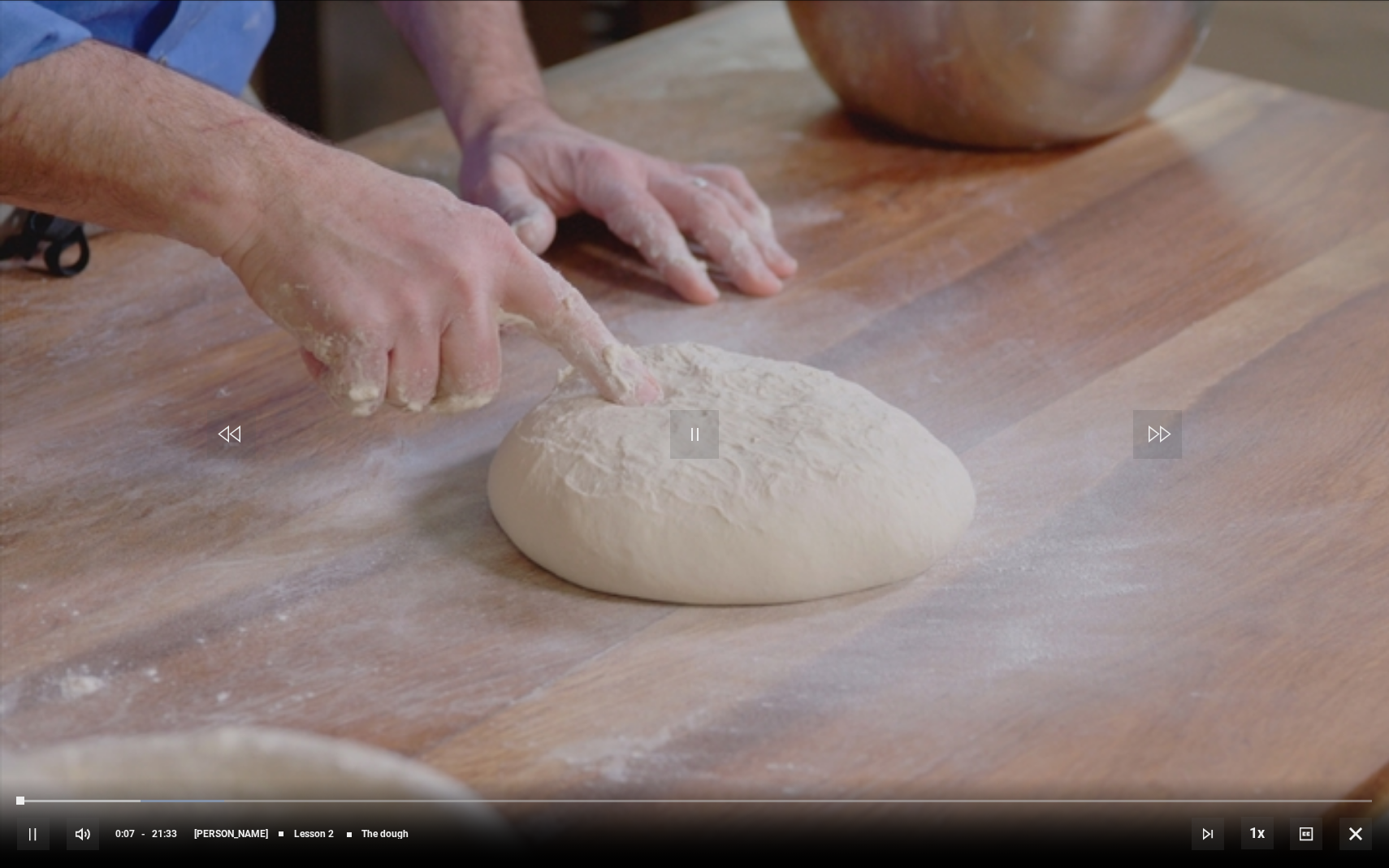
click at [723, 366] on video "Video Player" at bounding box center [694, 434] width 1389 height 868
click at [700, 412] on div "Video Player is loading." at bounding box center [694, 434] width 82 height 82
click at [694, 432] on div "Video Player is loading." at bounding box center [694, 434] width 82 height 82
click at [665, 720] on video "Video Player" at bounding box center [694, 434] width 1389 height 868
click at [485, 739] on video "Video Player" at bounding box center [694, 434] width 1389 height 868
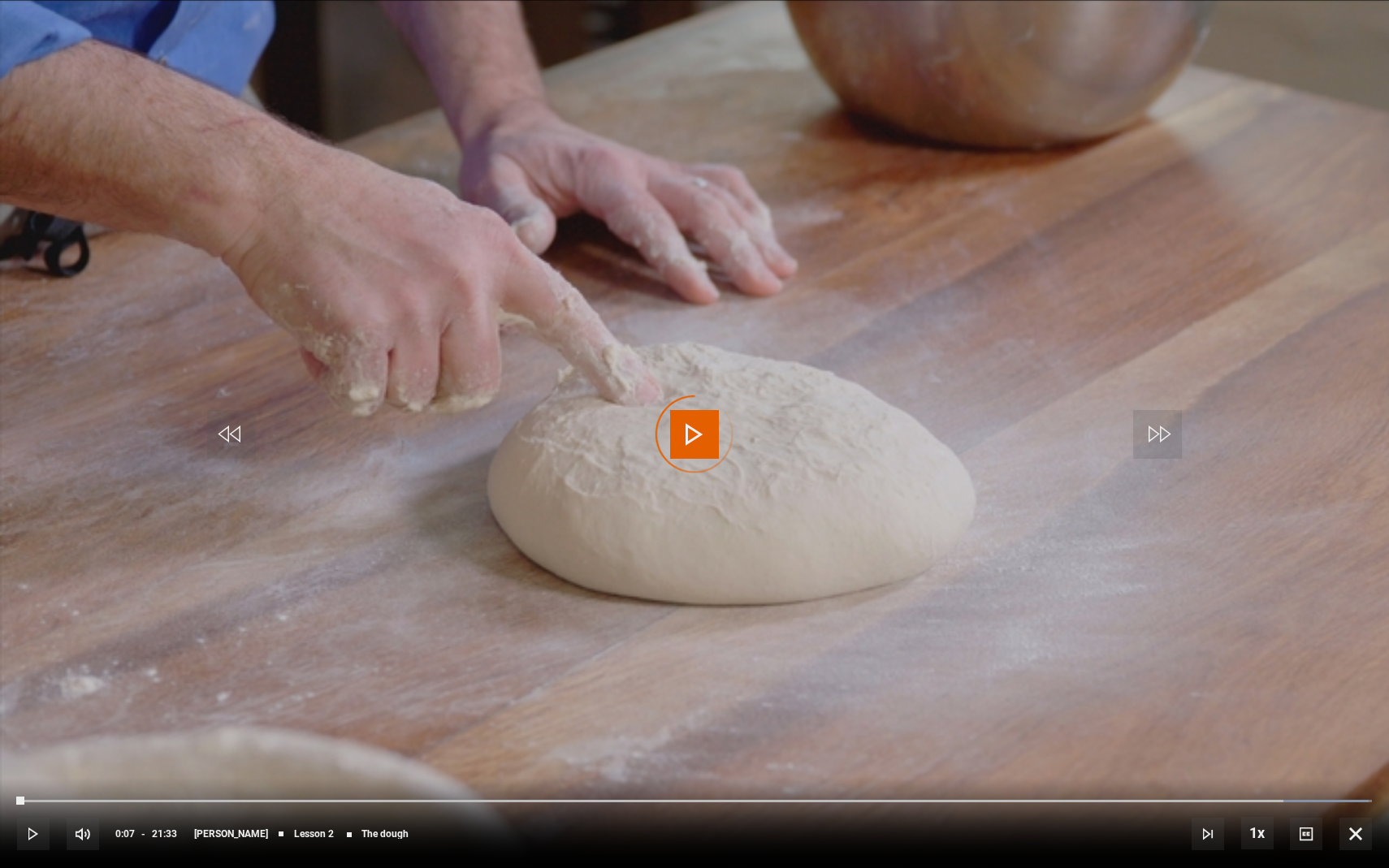
click at [1354, 802] on span "Video Player" at bounding box center [1355, 833] width 32 height 32
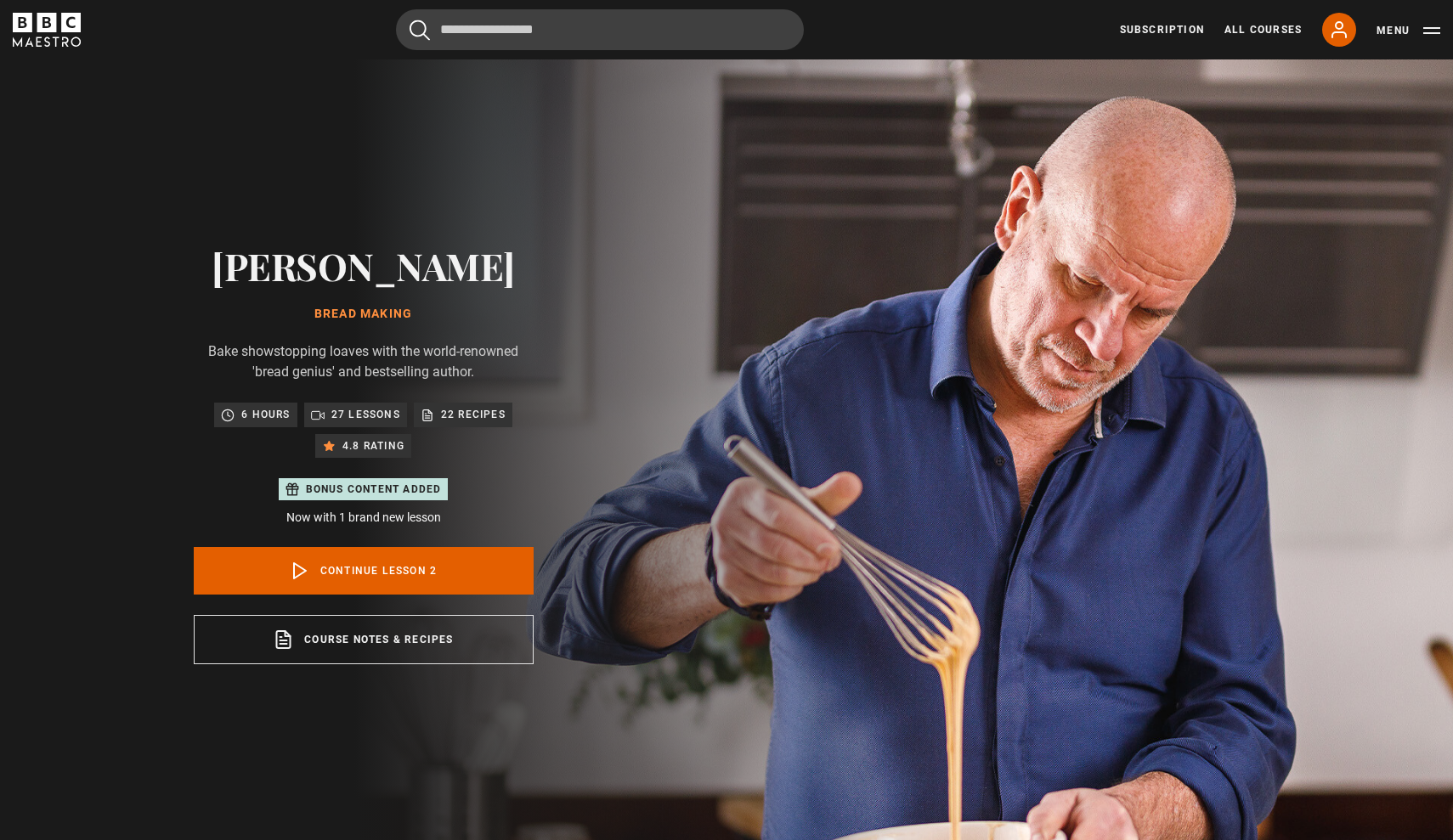
scroll to position [0, 0]
